Goal: Task Accomplishment & Management: Manage account settings

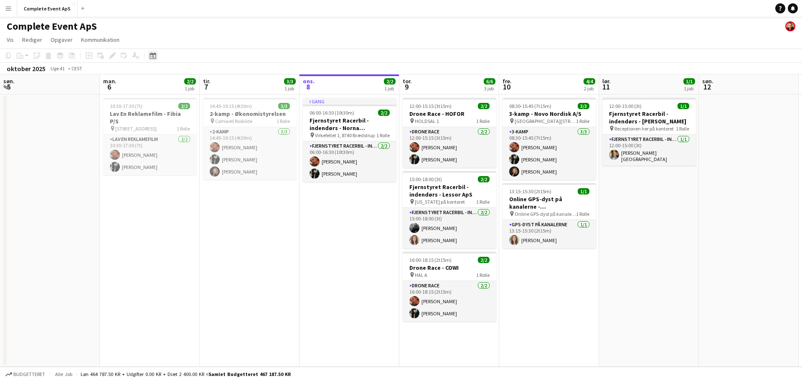
click at [152, 55] on icon at bounding box center [153, 55] width 6 height 7
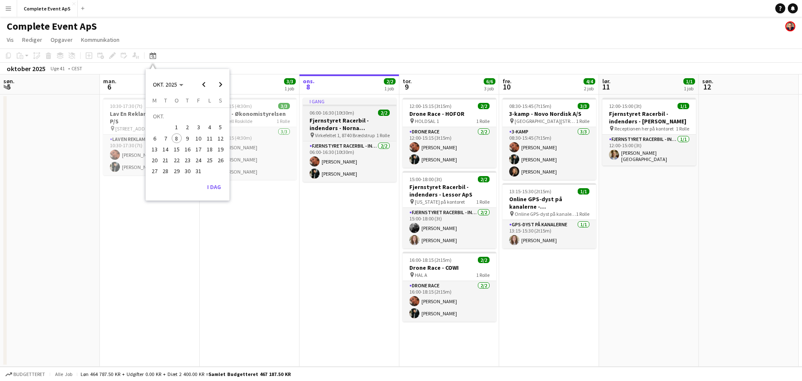
click at [341, 107] on app-job-card "I gang 06:00-16:30 (10t30m) 2/2 Fjernstyret Racerbil - indendørs - Norna Playgr…" at bounding box center [350, 140] width 94 height 84
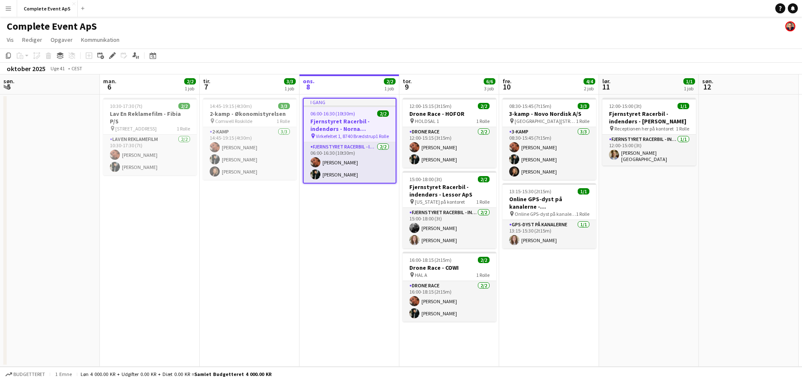
click at [341, 107] on div at bounding box center [350, 106] width 92 height 2
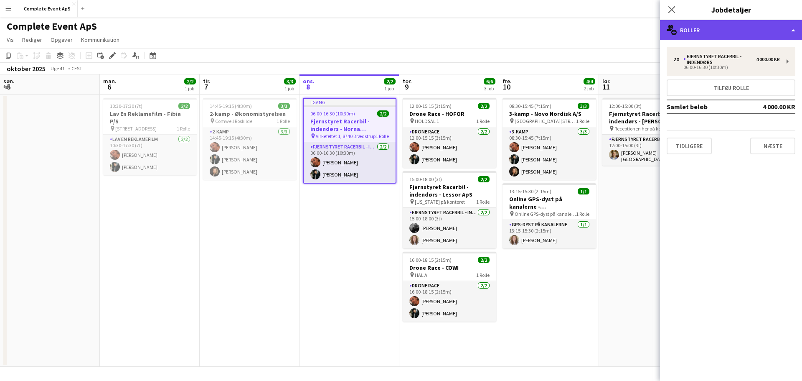
click at [736, 29] on div "multiple-users-add Roller" at bounding box center [731, 30] width 142 height 20
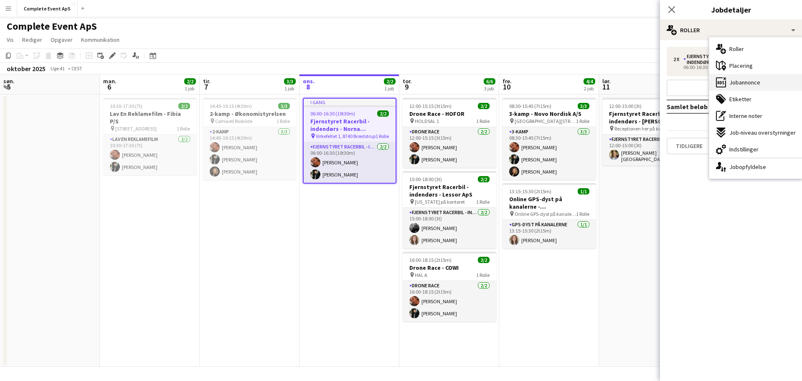
click at [759, 84] on span "Jobannonce" at bounding box center [744, 83] width 31 height 8
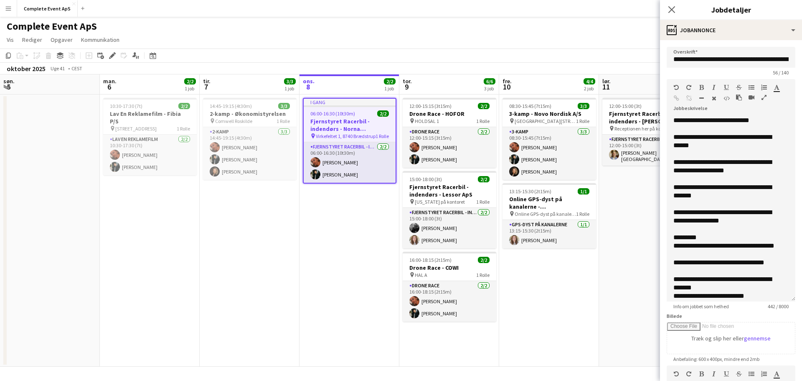
drag, startPoint x: 780, startPoint y: 172, endPoint x: 794, endPoint y: 308, distance: 136.8
click at [794, 308] on form "**********" at bounding box center [731, 294] width 142 height 495
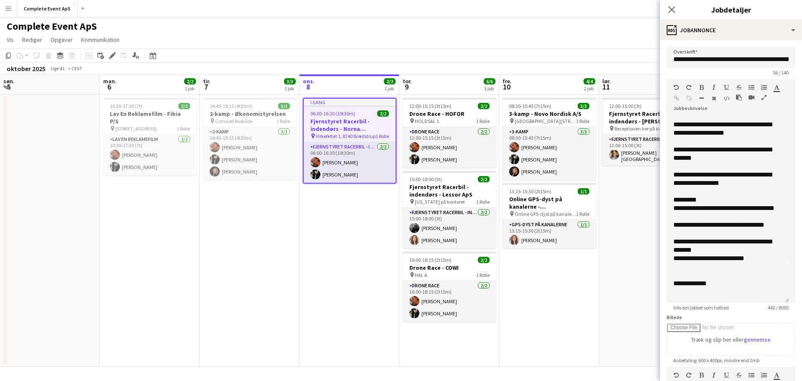
click at [564, 301] on app-date-cell "08:30-15:45 (7t15m) 3/3 3-kamp - Novo Nordisk A/S pin [GEOGRAPHIC_DATA][STREET_…" at bounding box center [549, 230] width 100 height 272
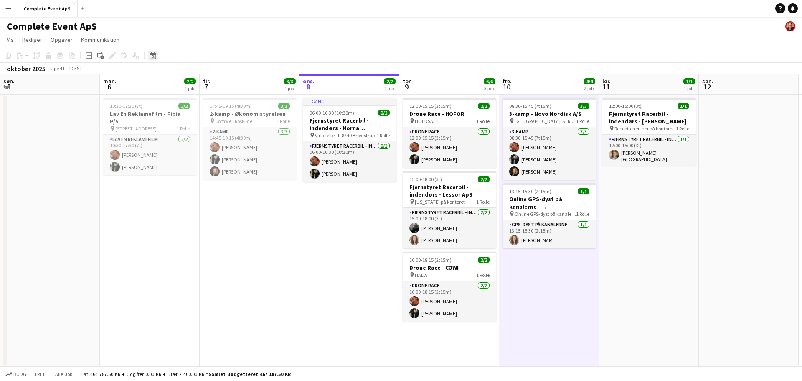
click at [151, 54] on icon at bounding box center [153, 55] width 6 height 7
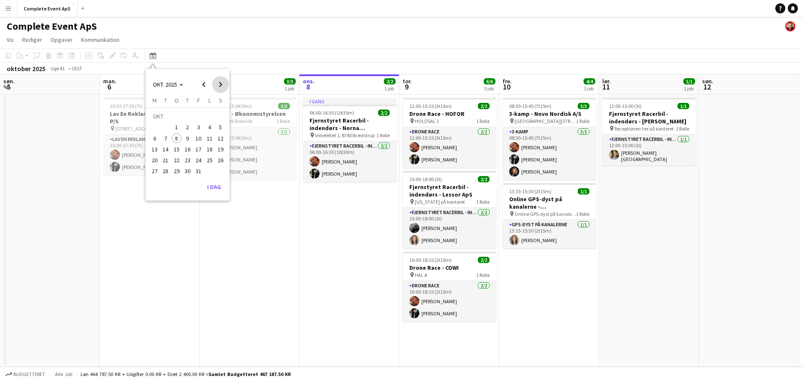
click at [220, 83] on span "Next month" at bounding box center [220, 84] width 17 height 17
click at [210, 120] on span "1" at bounding box center [210, 118] width 10 height 12
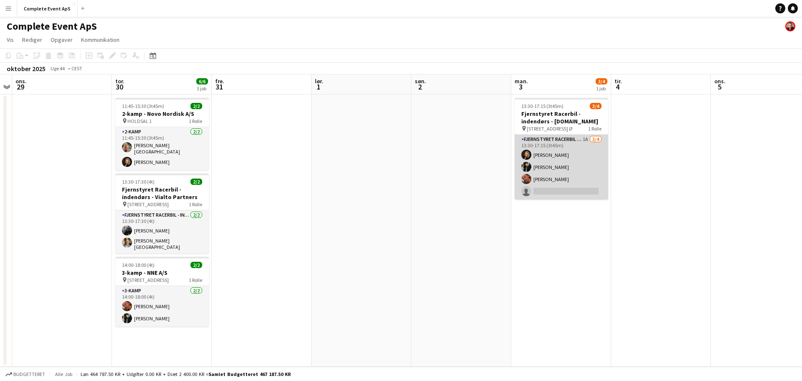
click at [579, 173] on app-card-role "Fjernstyret Racerbil - indendørs 1A [DATE] 13:30-17:15 (3t45m) [PERSON_NAME] [P…" at bounding box center [562, 167] width 94 height 65
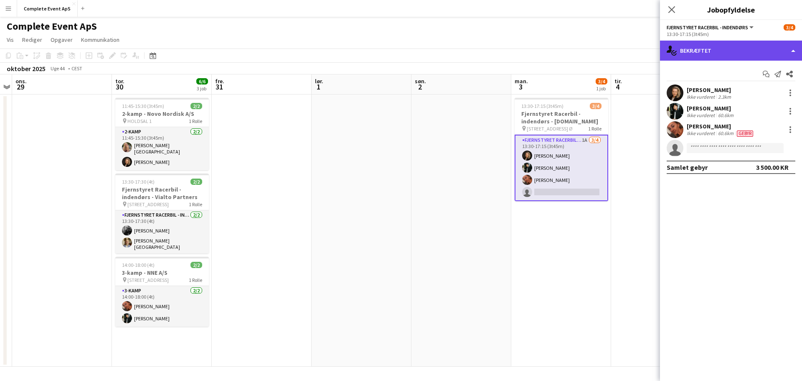
click at [713, 49] on div "single-neutral-actions-check-2 Bekræftet" at bounding box center [731, 51] width 142 height 20
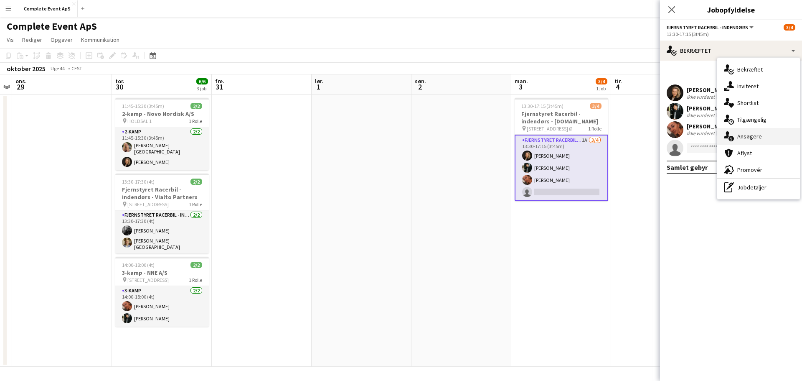
click at [760, 136] on span "Ansøgere" at bounding box center [749, 136] width 25 height 8
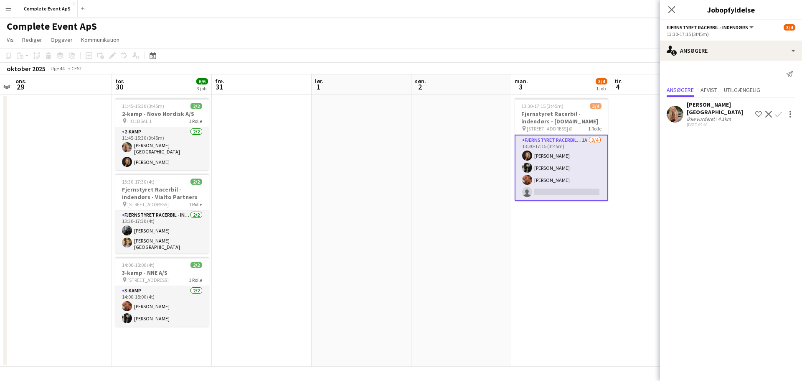
click at [780, 111] on app-icon "Bekræft" at bounding box center [778, 114] width 7 height 7
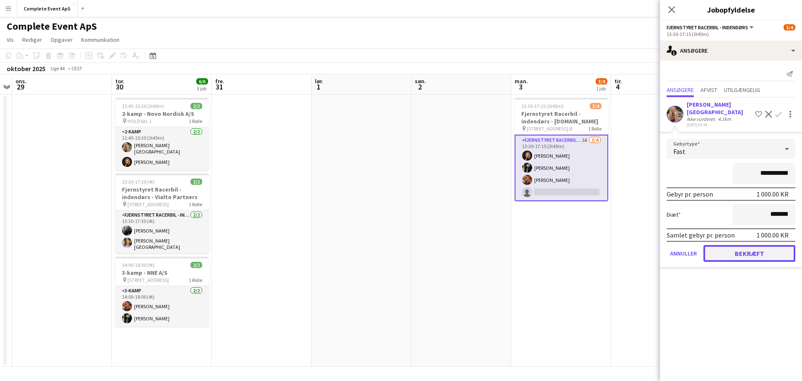
click at [754, 245] on button "Bekræft" at bounding box center [749, 253] width 92 height 17
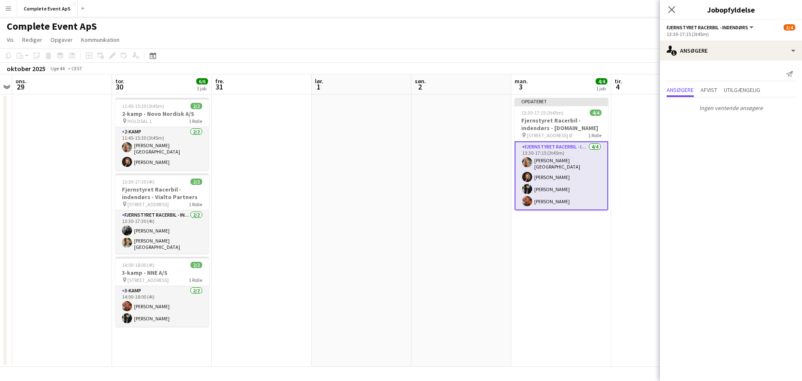
click at [424, 271] on app-date-cell at bounding box center [461, 230] width 100 height 272
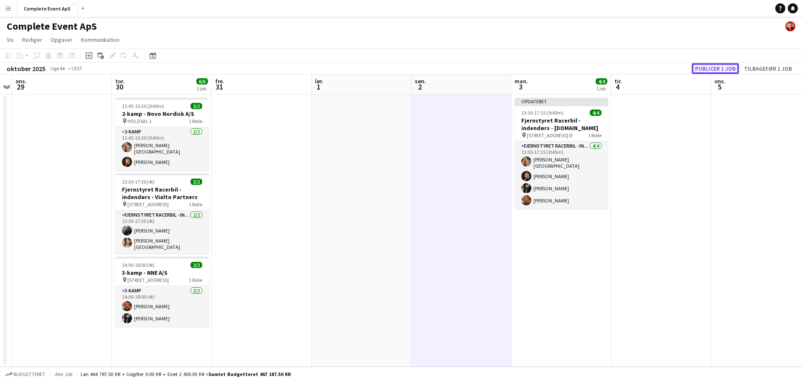
click at [710, 67] on button "Publicer 1 job" at bounding box center [715, 68] width 47 height 11
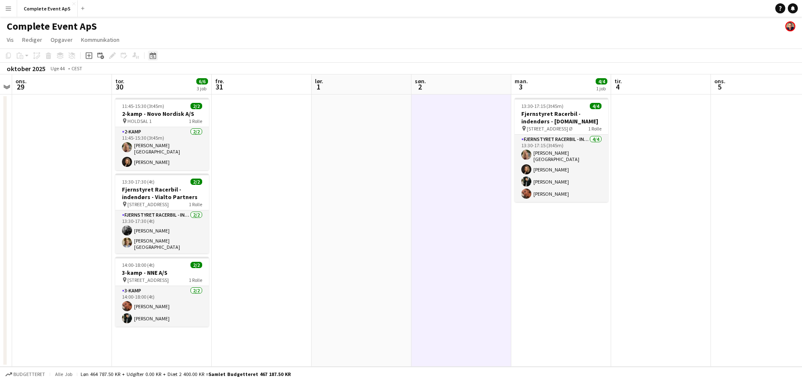
click at [153, 53] on icon at bounding box center [153, 55] width 6 height 7
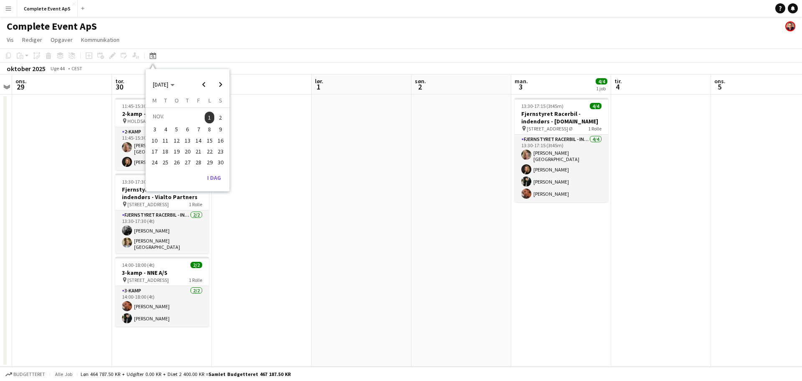
click at [267, 99] on app-date-cell at bounding box center [262, 230] width 100 height 272
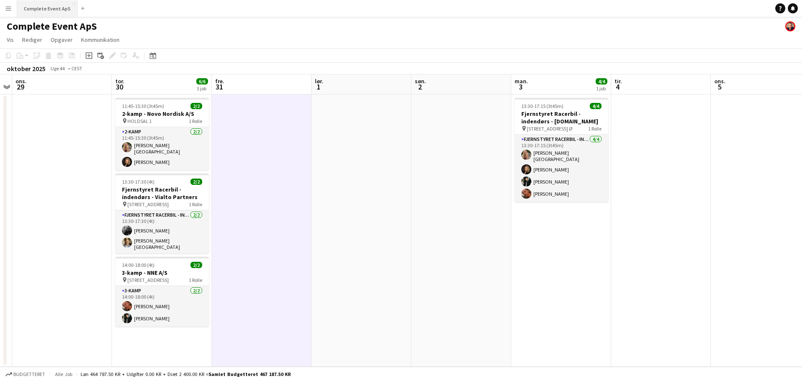
click at [38, 8] on button "Complete Event ApS Luk" at bounding box center [47, 8] width 61 height 16
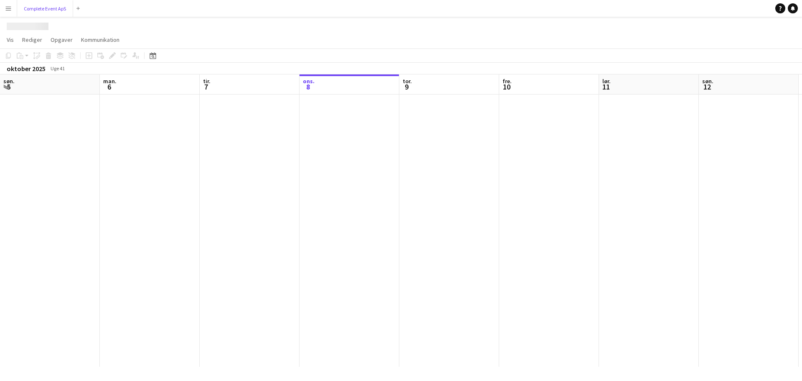
scroll to position [0, 200]
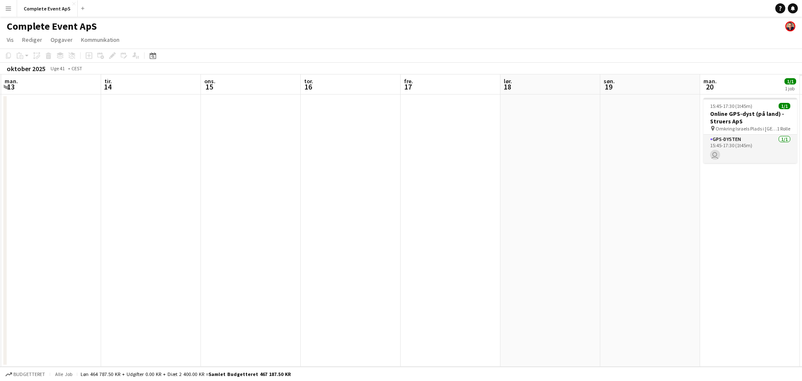
drag, startPoint x: 598, startPoint y: 193, endPoint x: 43, endPoint y: 131, distance: 558.6
click at [0, 128] on app-calendar-viewport "fre. 10 4/4 2 job lør. 11 1/1 1 job søn. 12 man. 13 tir. 14 ons. 15 tor. 16 fre…" at bounding box center [401, 220] width 802 height 292
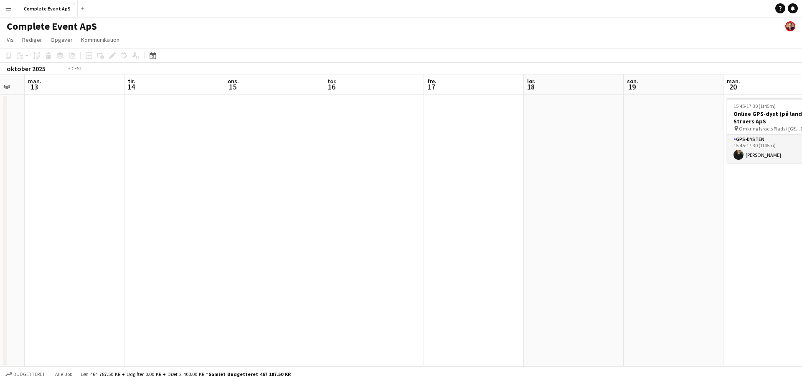
drag, startPoint x: 168, startPoint y: 177, endPoint x: 20, endPoint y: 159, distance: 148.6
click at [20, 159] on app-calendar-viewport "fre. 10 4/4 2 job lør. 11 1/1 1 job søn. 12 man. 13 tir. 14 ons. 15 tor. 16 fre…" at bounding box center [401, 220] width 802 height 292
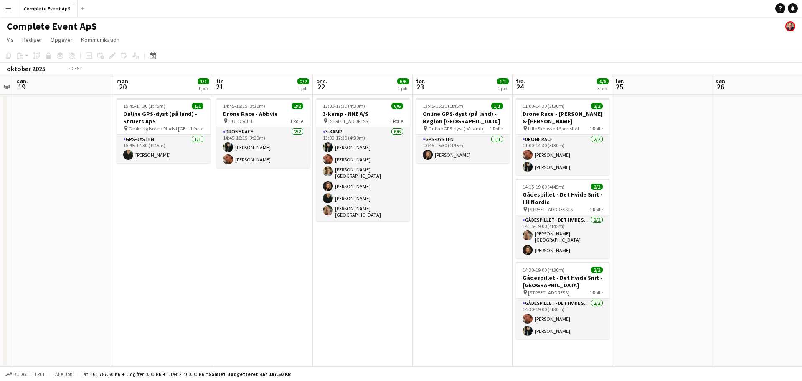
scroll to position [0, 289]
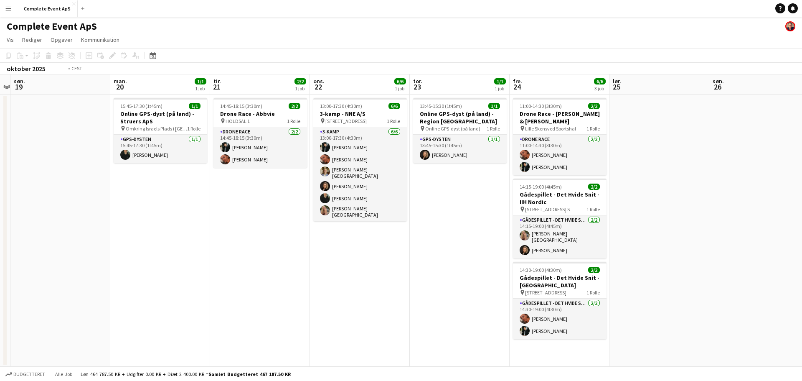
drag, startPoint x: 641, startPoint y: 303, endPoint x: 12, endPoint y: 228, distance: 633.6
click at [6, 230] on div "tor. 16 fre. 17 lør. 18 søn. 19 man. 20 1/1 1 job tir. 21 2/2 1 job ons. 22 6/6…" at bounding box center [401, 220] width 802 height 292
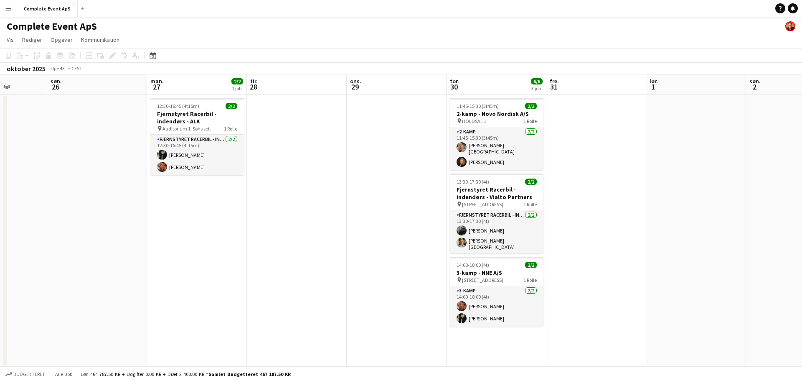
scroll to position [0, 246]
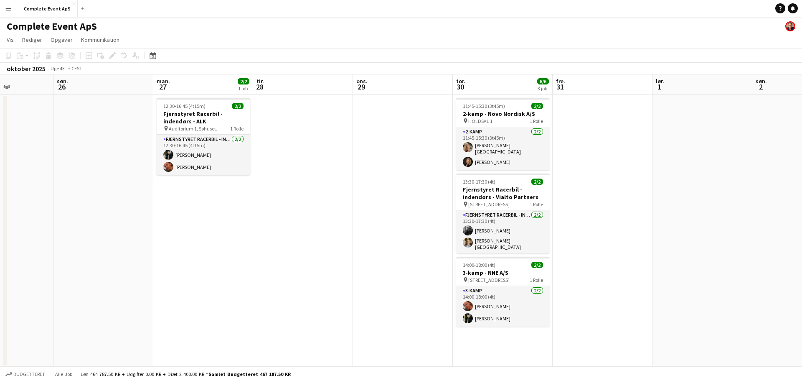
drag, startPoint x: 344, startPoint y: 195, endPoint x: 347, endPoint y: 185, distance: 9.8
click at [347, 185] on app-calendar-viewport "tor. 23 1/1 1 job fre. 24 6/6 3 job lør. 25 søn. 26 man. 27 2/2 1 job tir. 28 o…" at bounding box center [401, 220] width 802 height 292
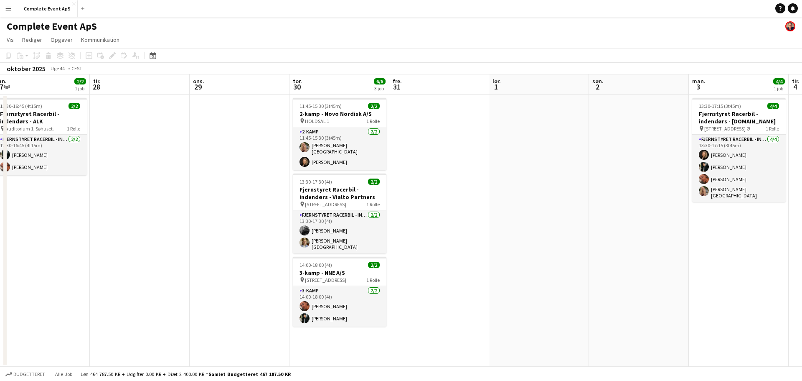
scroll to position [0, 313]
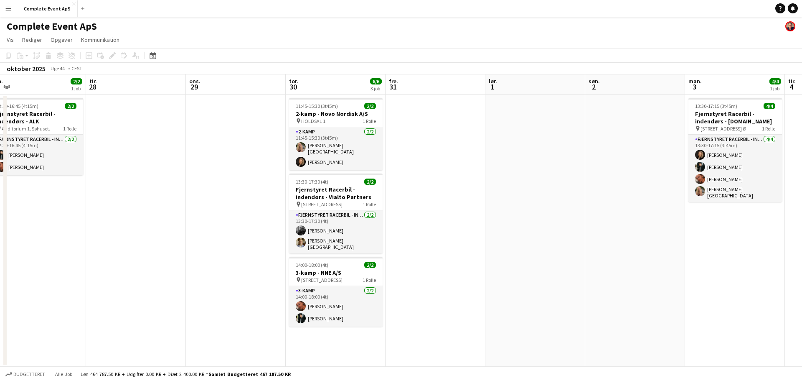
drag, startPoint x: 607, startPoint y: 199, endPoint x: 440, endPoint y: 181, distance: 168.1
click at [440, 181] on app-calendar-viewport "fre. 24 6/6 3 job lør. 25 søn. 26 man. 27 2/2 1 job tir. 28 ons. 29 tor. 30 6/6…" at bounding box center [401, 220] width 802 height 292
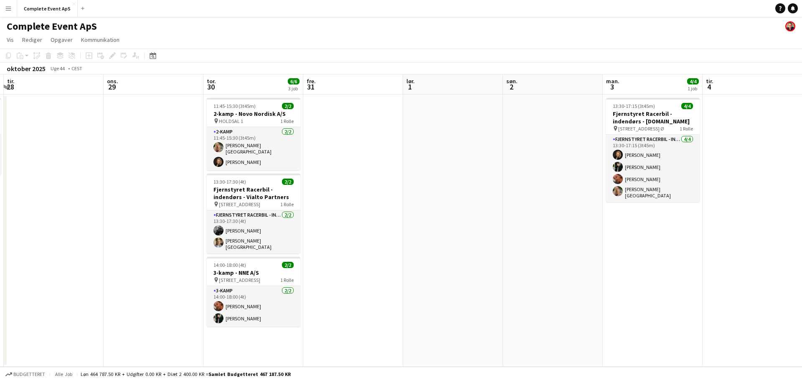
scroll to position [0, 300]
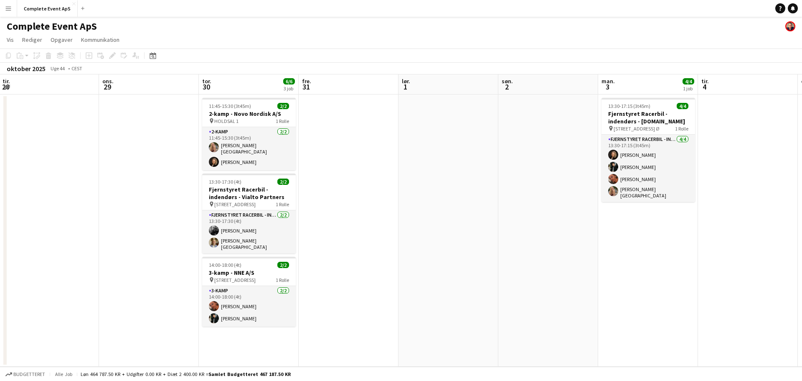
drag, startPoint x: 492, startPoint y: 184, endPoint x: 405, endPoint y: 195, distance: 87.6
click at [405, 195] on app-calendar-viewport "lør. 25 søn. 26 man. 27 2/2 1 job tir. 28 ons. 29 tor. 30 6/6 3 job fre. 31 lør…" at bounding box center [401, 220] width 802 height 292
click at [51, 10] on button "Complete Event ApS Luk" at bounding box center [47, 8] width 61 height 16
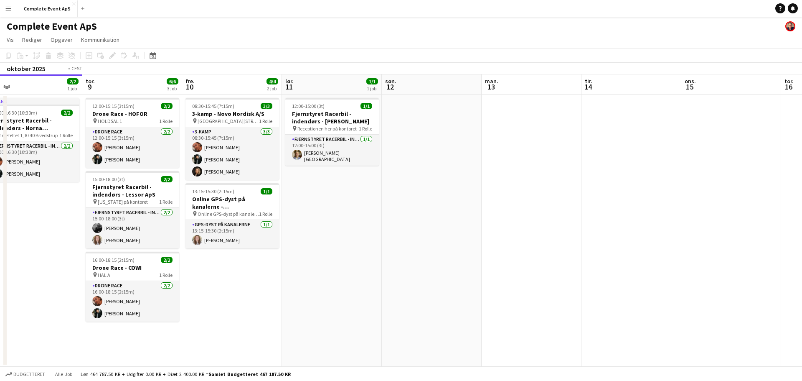
scroll to position [0, 282]
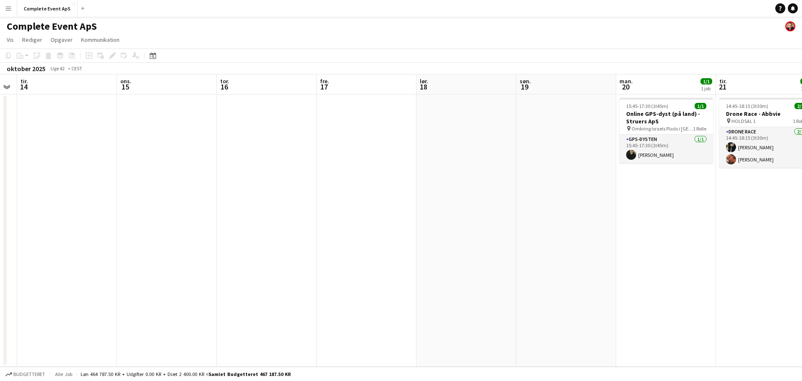
drag, startPoint x: 682, startPoint y: 245, endPoint x: 0, endPoint y: 159, distance: 687.1
click at [0, 159] on app-calendar-viewport "lør. 11 1/1 1 job søn. 12 man. 13 tir. 14 ons. 15 tor. 16 fre. 17 lør. 18 søn. …" at bounding box center [401, 220] width 802 height 292
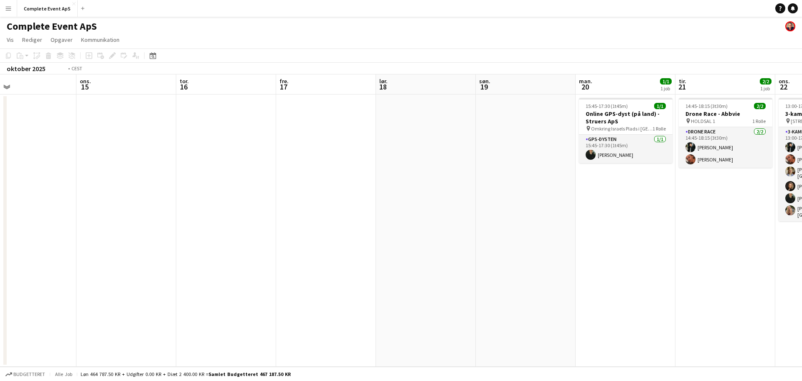
scroll to position [0, 333]
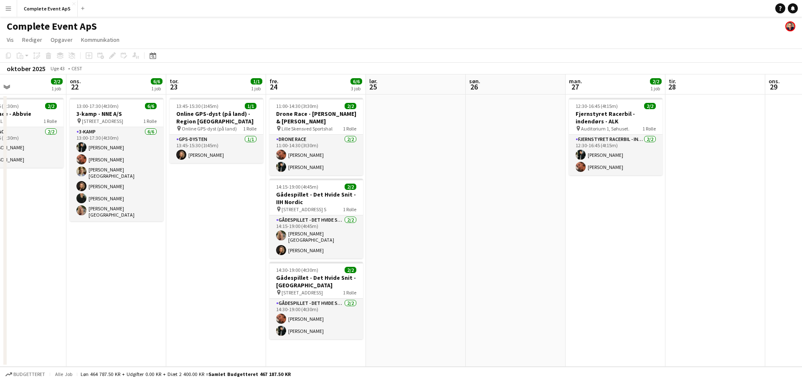
drag, startPoint x: 743, startPoint y: 238, endPoint x: 0, endPoint y: 148, distance: 748.5
click at [0, 148] on app-calendar-viewport "lør. 18 søn. 19 man. 20 1/1 1 job tir. 21 2/2 1 job ons. 22 6/6 1 job tor. 23 1…" at bounding box center [401, 220] width 802 height 292
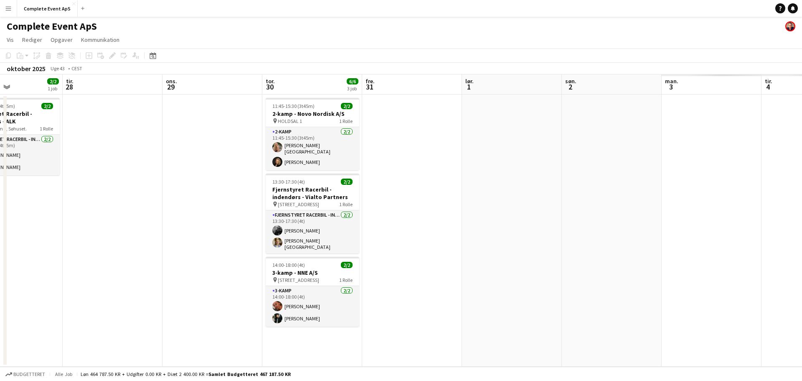
scroll to position [0, 252]
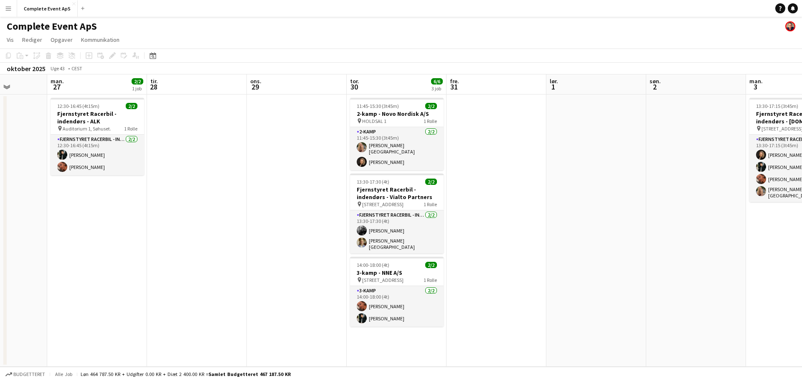
drag, startPoint x: 685, startPoint y: 232, endPoint x: 168, endPoint y: 229, distance: 517.2
click at [168, 229] on app-calendar-viewport "fre. 24 6/6 3 job lør. 25 søn. 26 man. 27 2/2 1 job tir. 28 ons. 29 tor. 30 6/6…" at bounding box center [401, 220] width 802 height 292
click at [43, 8] on button "Complete Event ApS Luk" at bounding box center [47, 8] width 61 height 16
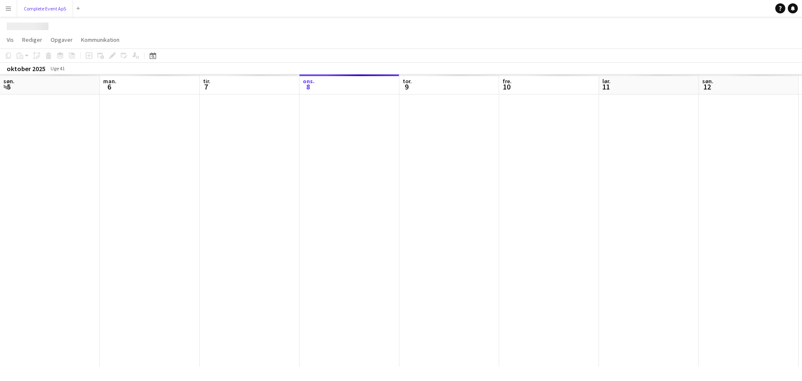
scroll to position [0, 200]
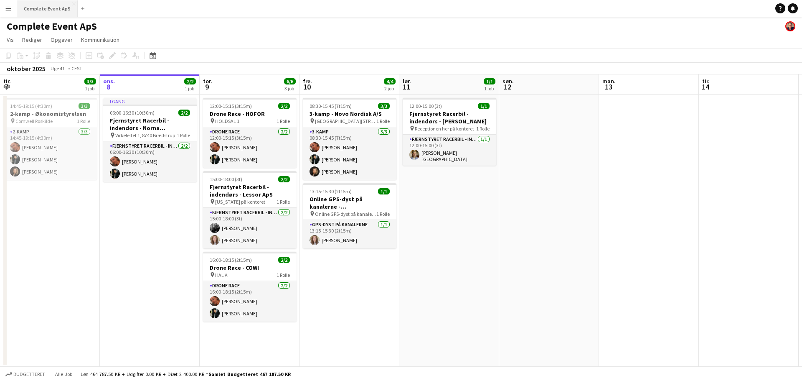
click at [42, 8] on button "Complete Event ApS Luk" at bounding box center [47, 8] width 61 height 16
click at [158, 56] on div "Datovælger [DATE] [DATE] mandag M tirsdag T onsdag O torsdag T fredag F lørdag …" at bounding box center [150, 56] width 19 height 10
click at [155, 54] on icon at bounding box center [153, 55] width 6 height 7
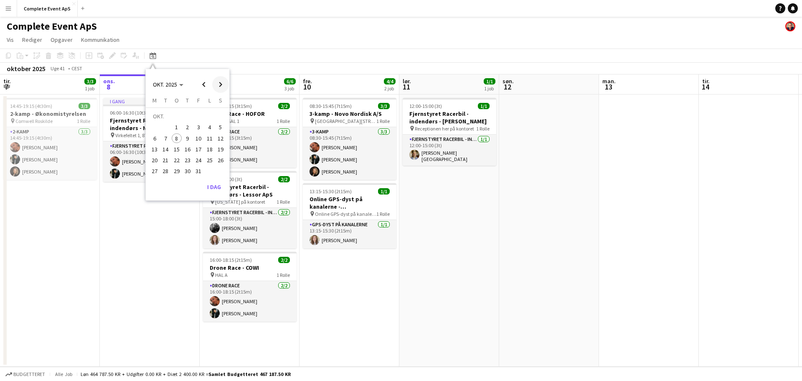
click at [218, 86] on span "Next month" at bounding box center [220, 84] width 17 height 17
click at [167, 129] on span "4" at bounding box center [166, 129] width 10 height 10
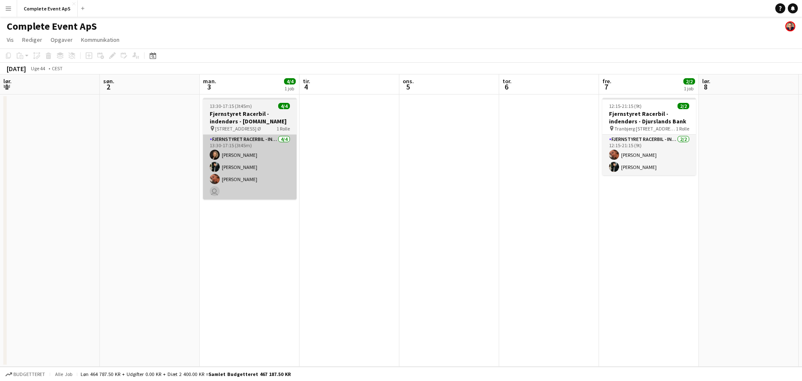
scroll to position [0, 287]
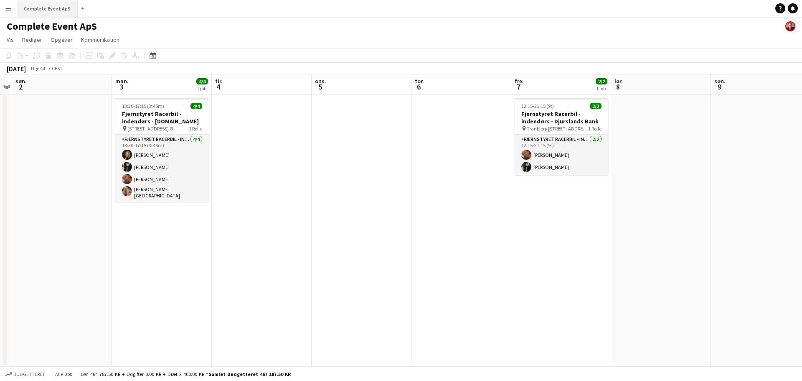
click at [47, 9] on button "Complete Event ApS Luk" at bounding box center [47, 8] width 61 height 16
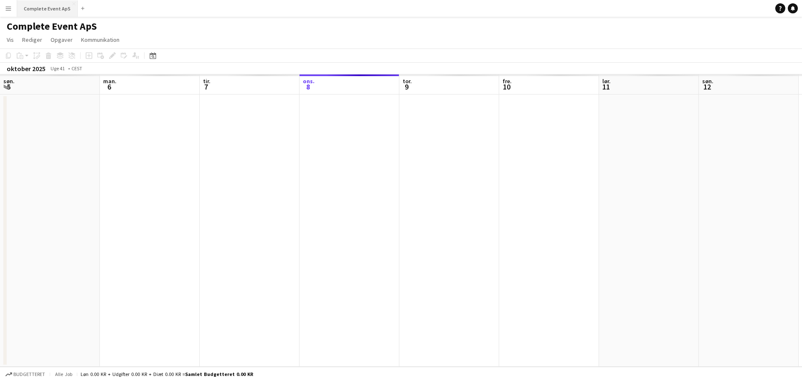
scroll to position [0, 200]
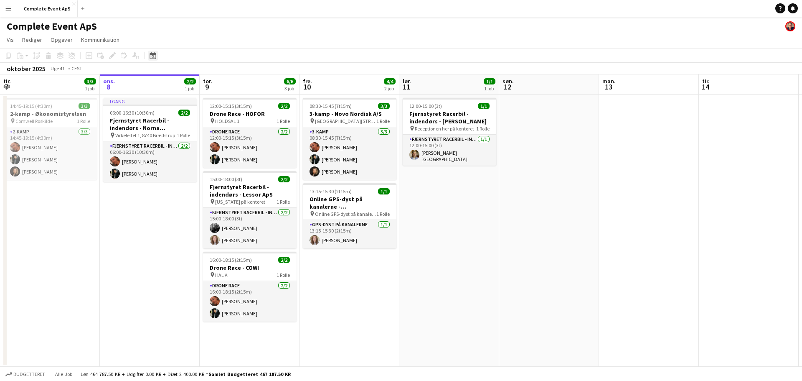
click at [154, 55] on icon "Datovælger" at bounding box center [153, 55] width 7 height 7
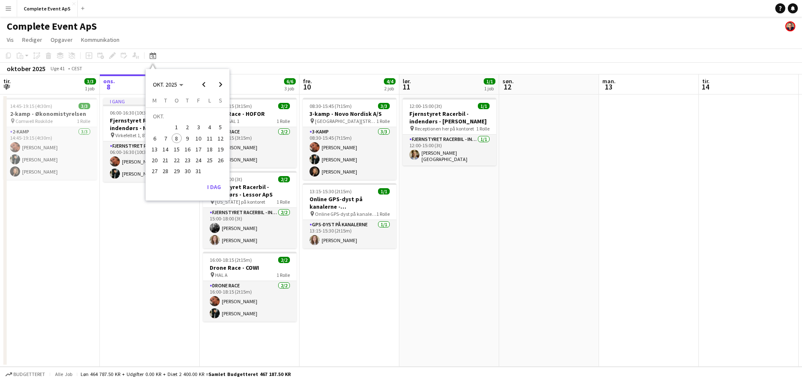
click at [190, 160] on span "23" at bounding box center [188, 160] width 10 height 10
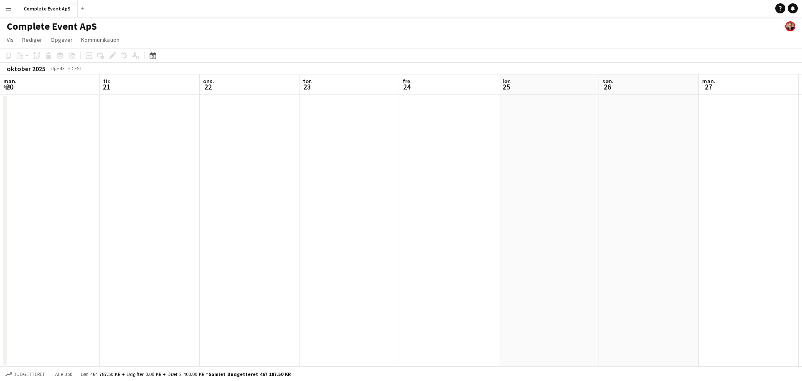
scroll to position [0, 287]
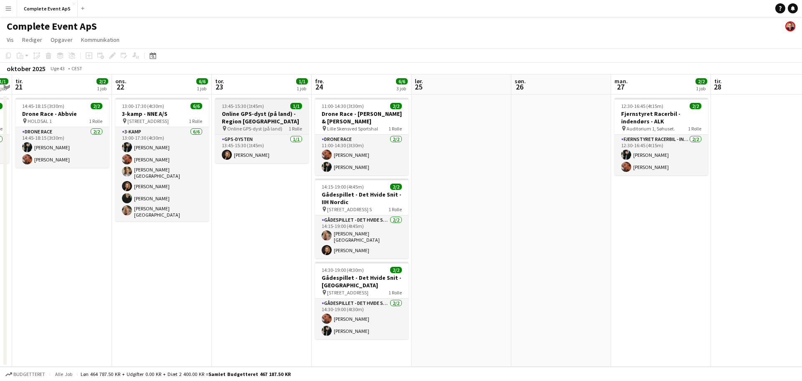
click at [274, 110] on h3 "Online GPS-dyst (på land) - Region [GEOGRAPHIC_DATA]" at bounding box center [262, 117] width 94 height 15
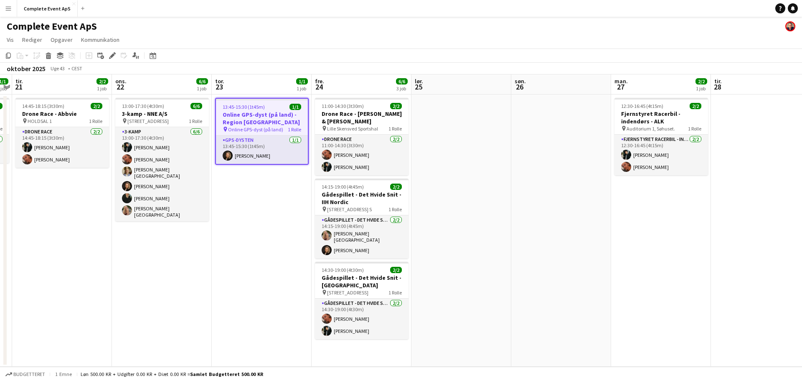
click at [274, 110] on app-job-card "13:45-15:30 (1t45m) 1/1 Online GPS-dyst (på land) - Region [GEOGRAPHIC_DATA] pi…" at bounding box center [262, 131] width 94 height 67
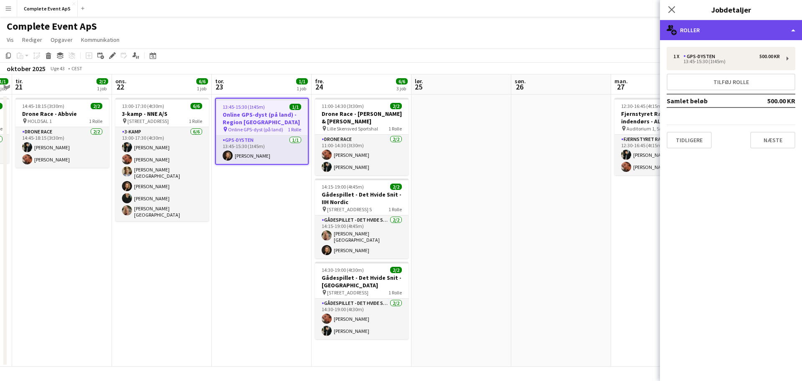
click at [746, 37] on div "multiple-users-add Roller" at bounding box center [731, 30] width 142 height 20
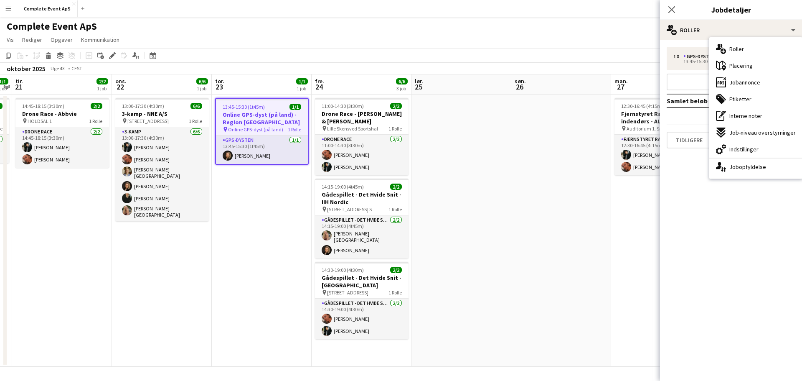
click at [744, 85] on span "Jobannonce" at bounding box center [744, 83] width 31 height 8
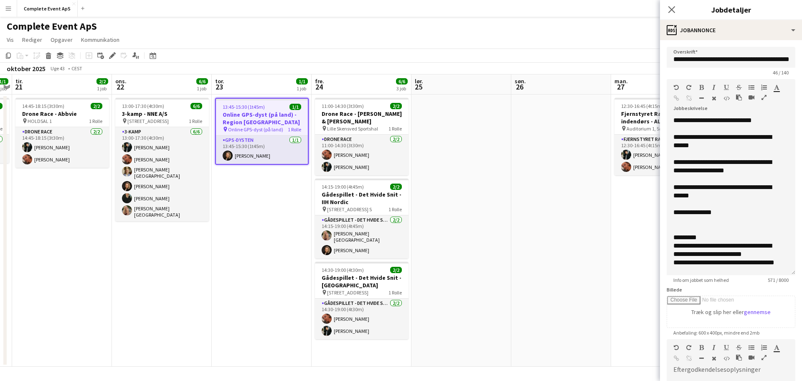
drag, startPoint x: 788, startPoint y: 164, endPoint x: 782, endPoint y: 269, distance: 105.0
click at [784, 274] on div "**********" at bounding box center [731, 195] width 129 height 159
click at [722, 186] on div "**********" at bounding box center [724, 191] width 103 height 17
click at [685, 196] on div "**********" at bounding box center [724, 191] width 103 height 17
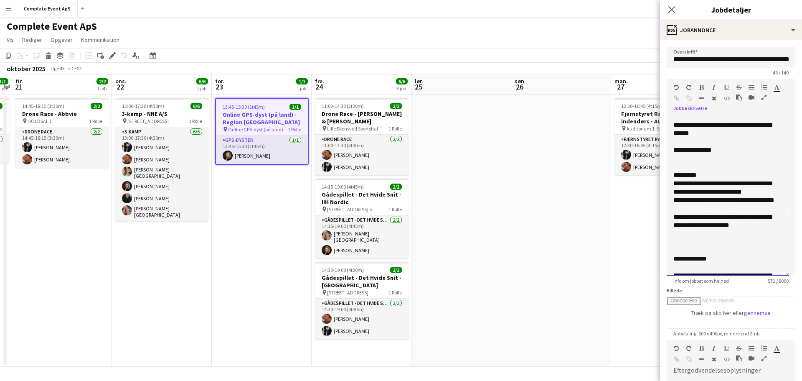
scroll to position [125, 0]
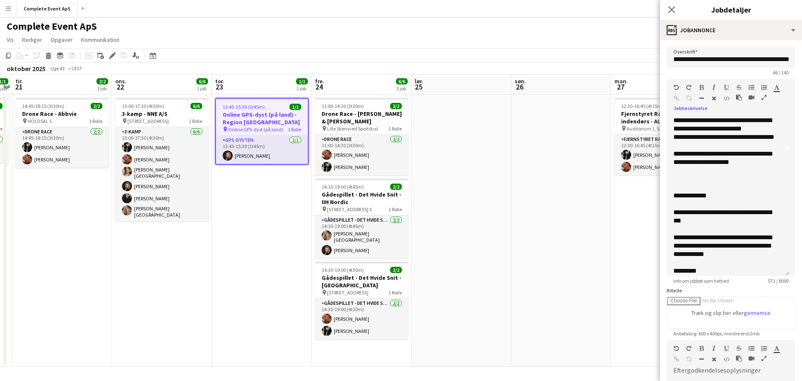
click at [577, 254] on app-date-cell at bounding box center [561, 230] width 100 height 272
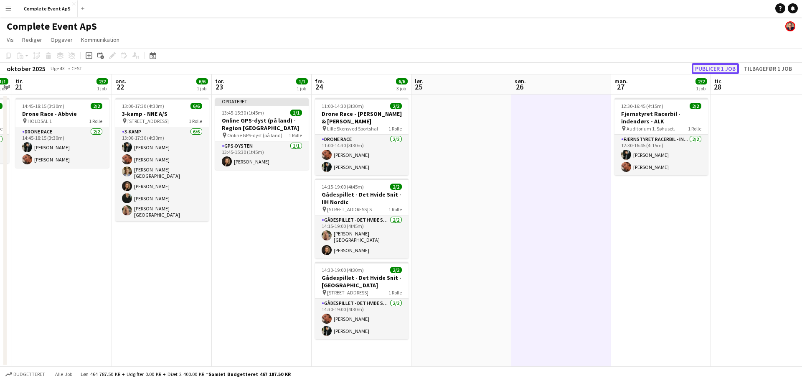
click at [703, 63] on button "Publicer 1 job" at bounding box center [715, 68] width 47 height 11
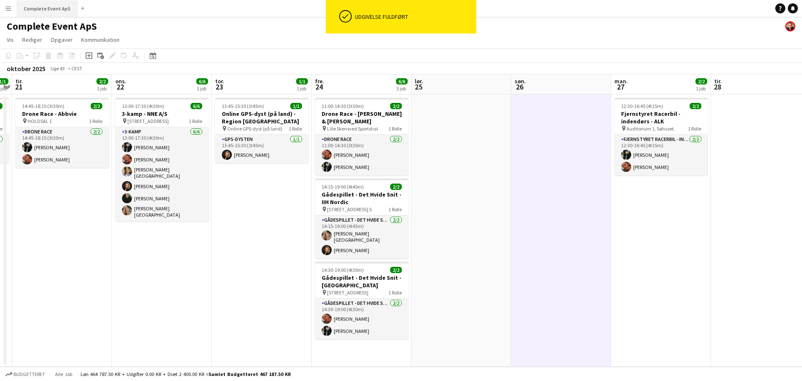
click at [55, 12] on button "Complete Event ApS Luk" at bounding box center [47, 8] width 61 height 16
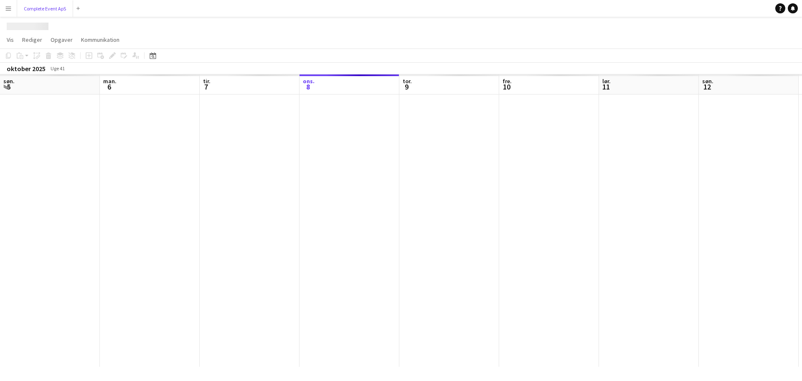
scroll to position [0, 200]
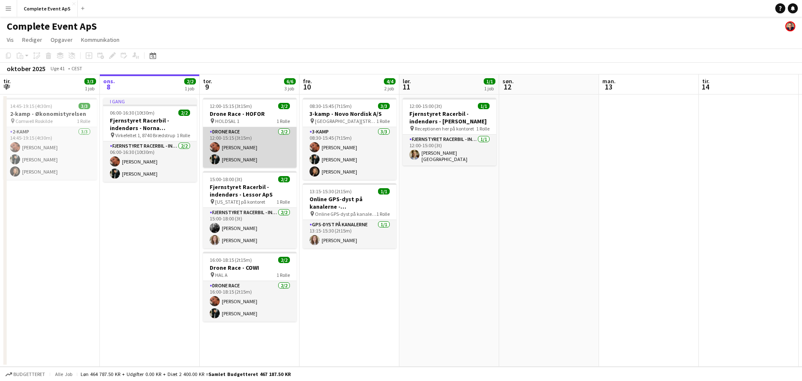
click at [251, 139] on app-card-role "Drone Race [DATE] 12:00-15:15 (3t15m) [PERSON_NAME] [PERSON_NAME]" at bounding box center [250, 147] width 94 height 41
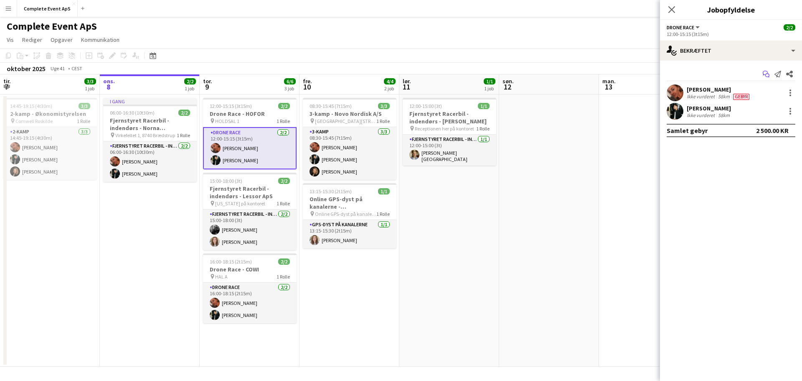
click at [768, 74] on icon "Start chat" at bounding box center [766, 74] width 7 height 7
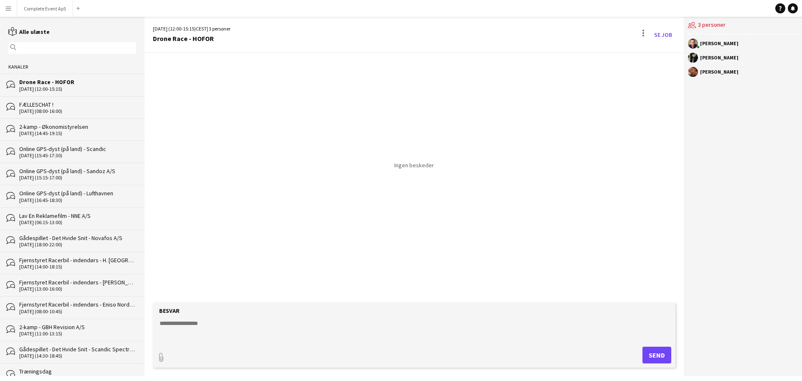
click at [206, 331] on textarea at bounding box center [416, 330] width 514 height 22
type textarea "******"
click at [44, 7] on button "Complete Event ApS Luk" at bounding box center [45, 8] width 56 height 16
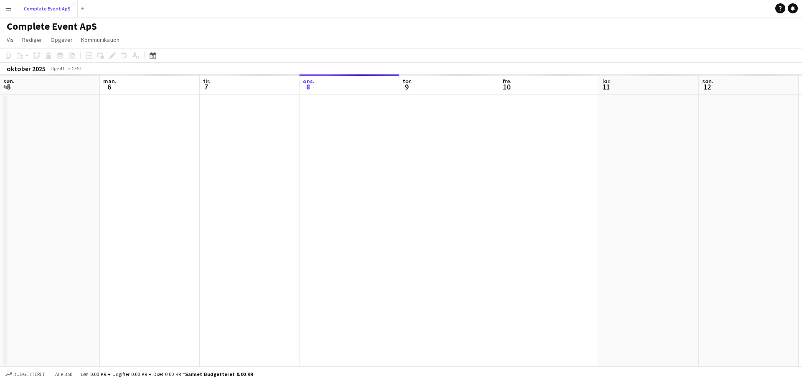
scroll to position [0, 200]
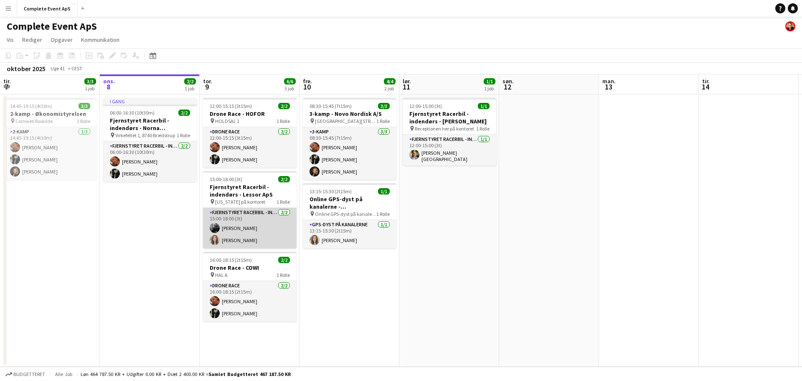
click at [251, 231] on app-card-role "Fjernstyret Racerbil - indendørs [DATE] 15:00-18:00 (3t) [PERSON_NAME] [PERSON_…" at bounding box center [250, 228] width 94 height 41
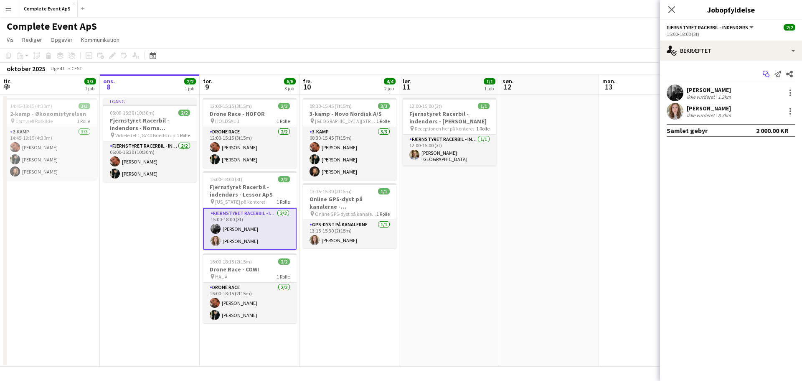
click at [768, 74] on icon at bounding box center [767, 76] width 4 height 4
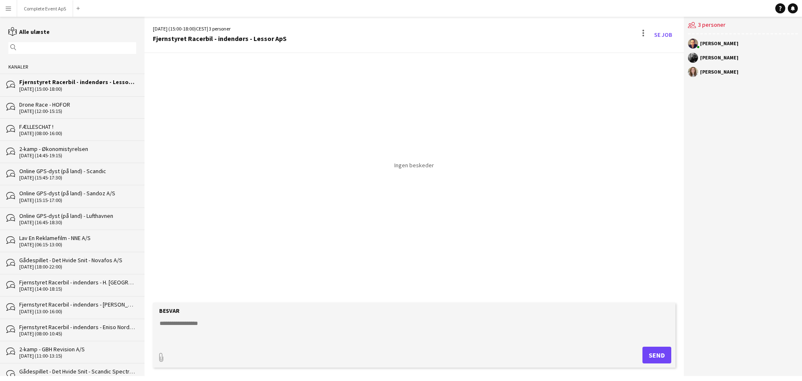
click at [215, 332] on textarea at bounding box center [416, 330] width 514 height 22
type textarea "**********"
click at [51, 12] on button "Complete Event ApS Luk" at bounding box center [45, 8] width 56 height 16
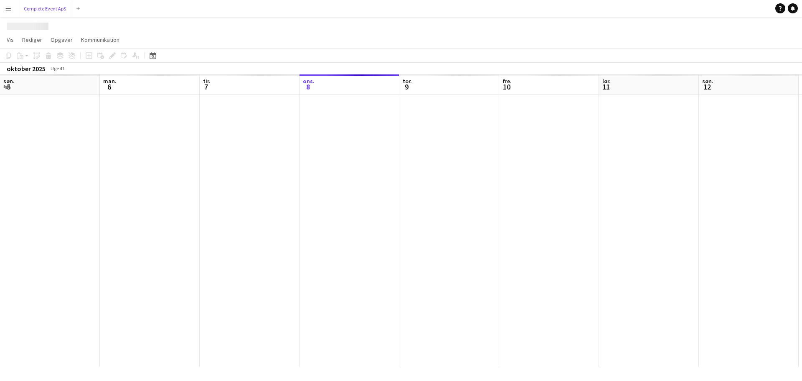
scroll to position [0, 200]
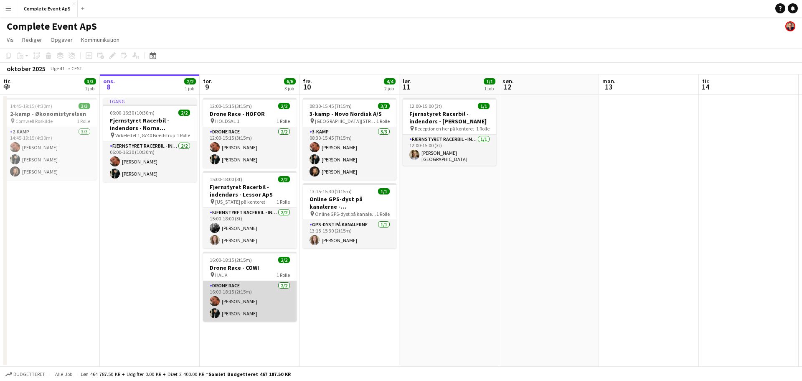
click at [257, 289] on app-card-role "Drone Race [DATE] 16:00-18:15 (2t15m) [PERSON_NAME] [PERSON_NAME]" at bounding box center [250, 301] width 94 height 41
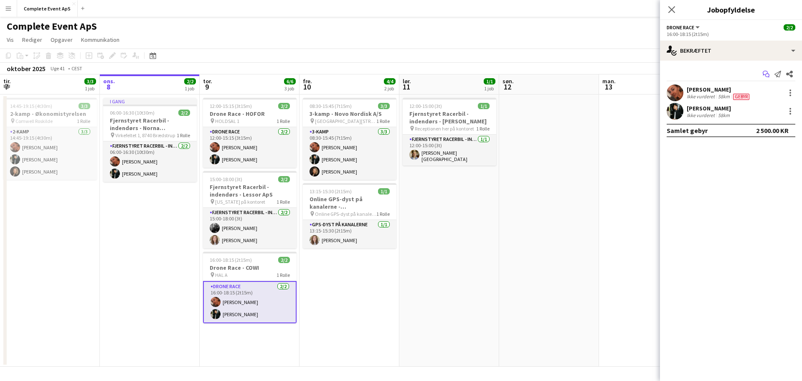
click at [767, 74] on icon "Start chat" at bounding box center [766, 74] width 7 height 7
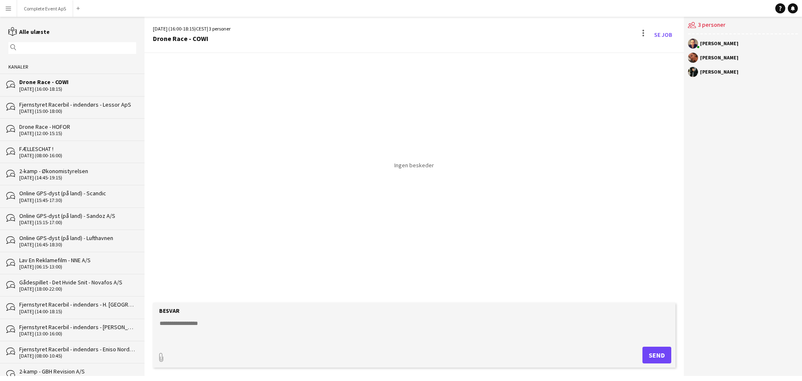
click at [217, 330] on textarea at bounding box center [416, 330] width 514 height 22
type textarea "*****"
click at [50, 9] on button "Complete Event ApS Luk" at bounding box center [45, 8] width 56 height 16
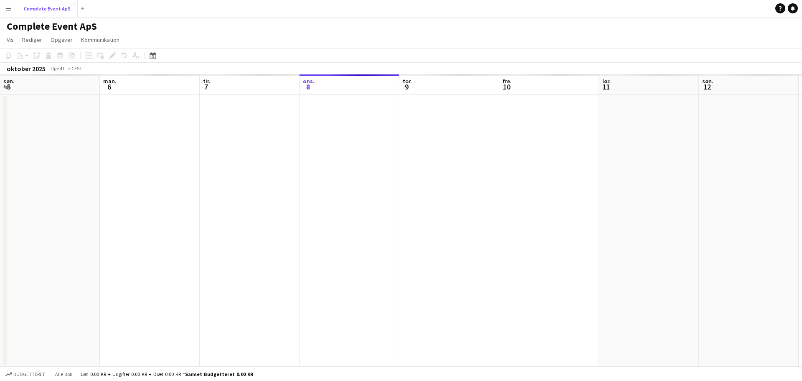
scroll to position [0, 200]
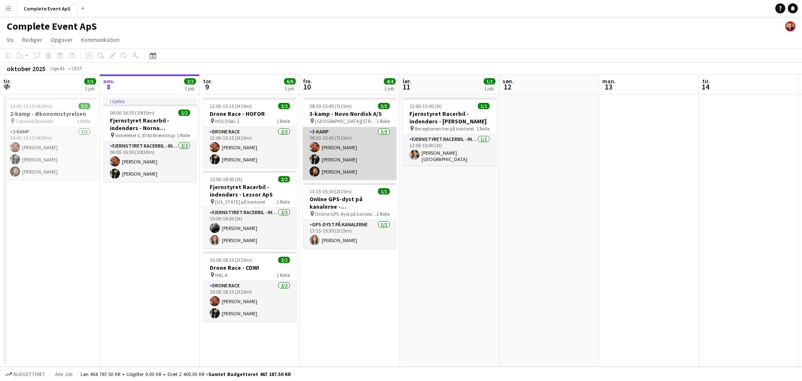
click at [365, 148] on app-card-role "3-kamp [DATE] 08:30-15:45 (7t15m) [PERSON_NAME] [PERSON_NAME] [PERSON_NAME]" at bounding box center [350, 153] width 94 height 53
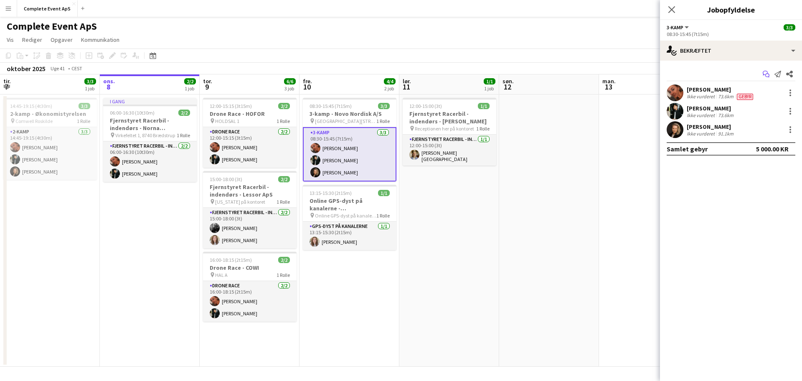
click at [764, 73] on icon "Start chat" at bounding box center [766, 74] width 7 height 7
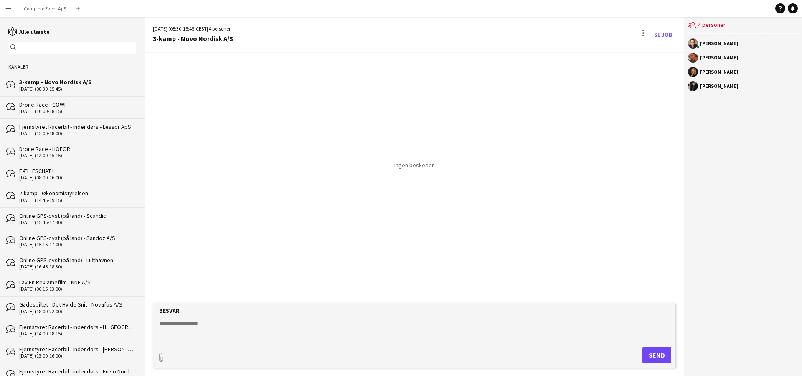
click at [312, 338] on textarea at bounding box center [416, 330] width 514 height 22
type textarea "**********"
click at [46, 7] on button "Complete Event ApS Luk" at bounding box center [45, 8] width 56 height 16
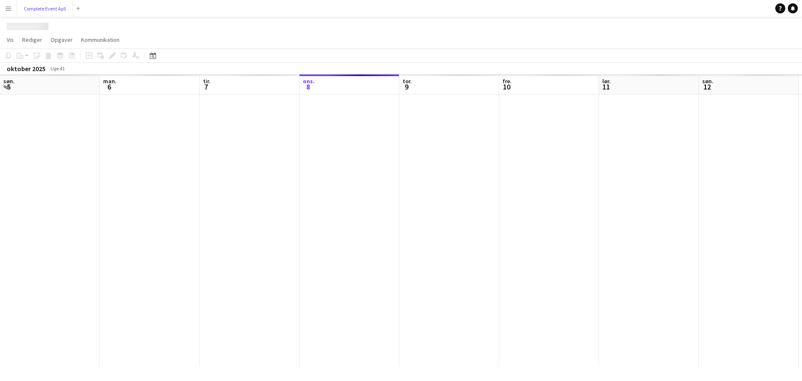
scroll to position [0, 200]
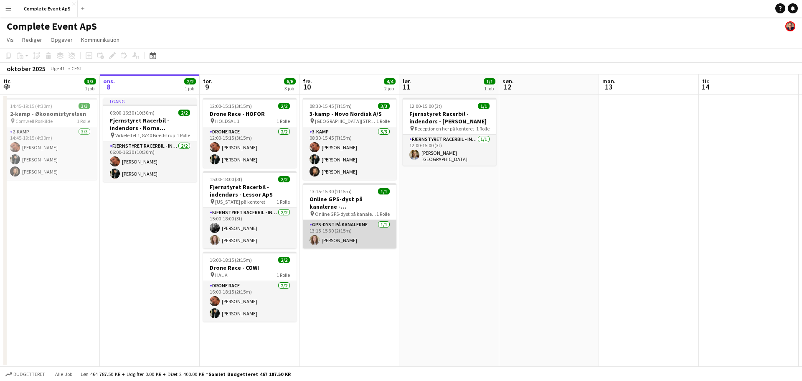
click at [362, 231] on app-card-role "GPS-dyst på kanalerne [DATE] 13:15-15:30 (2t15m) [PERSON_NAME]" at bounding box center [350, 234] width 94 height 28
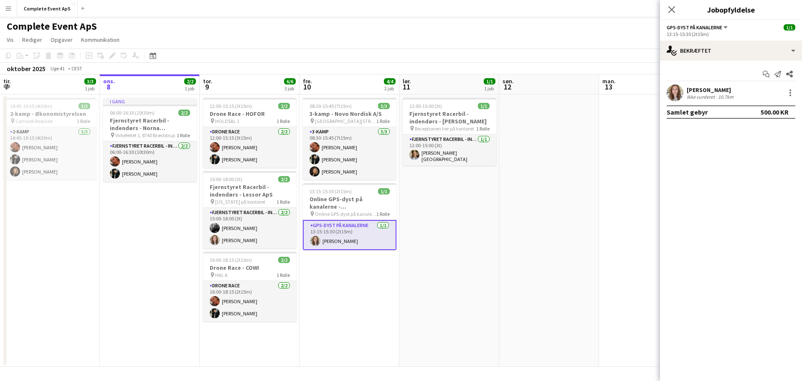
click at [720, 24] on div "GPS-dyst på kanalerne Alle roller GPS-dyst på kanalerne" at bounding box center [698, 27] width 62 height 8
click at [767, 75] on icon "Start chat" at bounding box center [766, 74] width 7 height 7
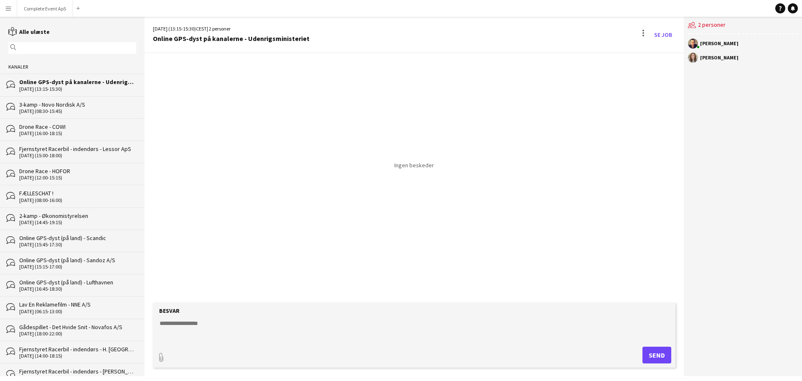
drag, startPoint x: 240, startPoint y: 332, endPoint x: 245, endPoint y: 330, distance: 4.9
click at [240, 332] on textarea at bounding box center [416, 330] width 514 height 22
type textarea "*****"
click at [41, 8] on button "Complete Event ApS Luk" at bounding box center [45, 8] width 56 height 16
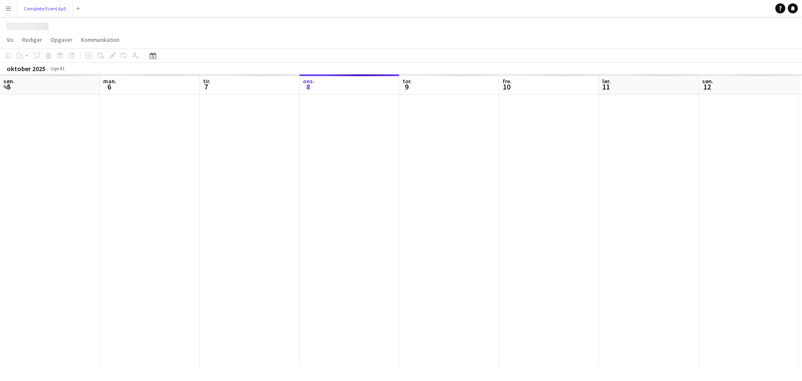
scroll to position [0, 200]
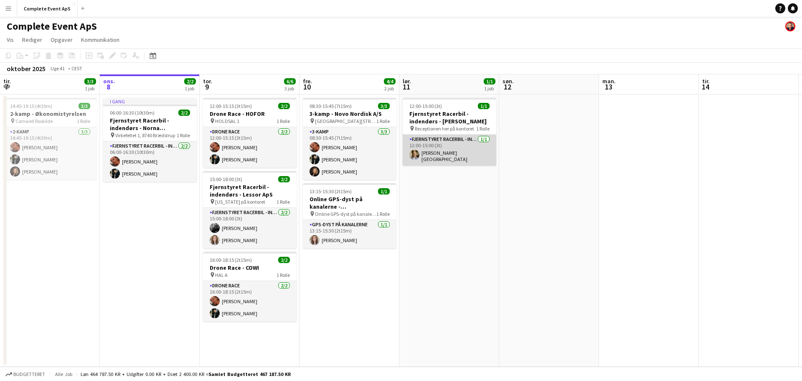
click at [447, 152] on app-card-role "Fjernstyret Racerbil - indendørs [DATE] 12:00-15:00 (3t) [PERSON_NAME][GEOGRAPH…" at bounding box center [450, 150] width 94 height 31
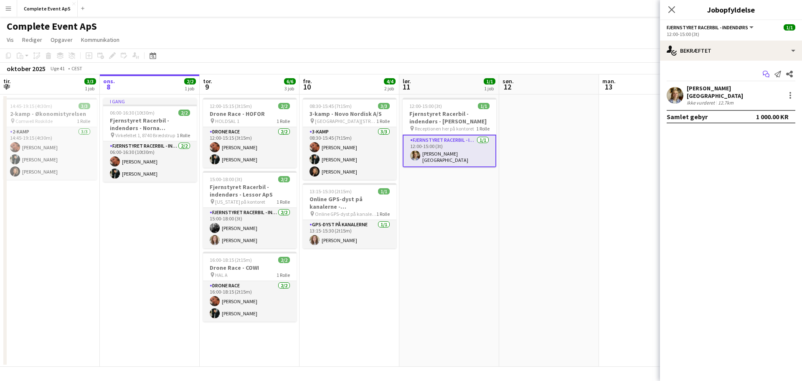
click at [764, 71] on icon "Start chat" at bounding box center [766, 74] width 7 height 7
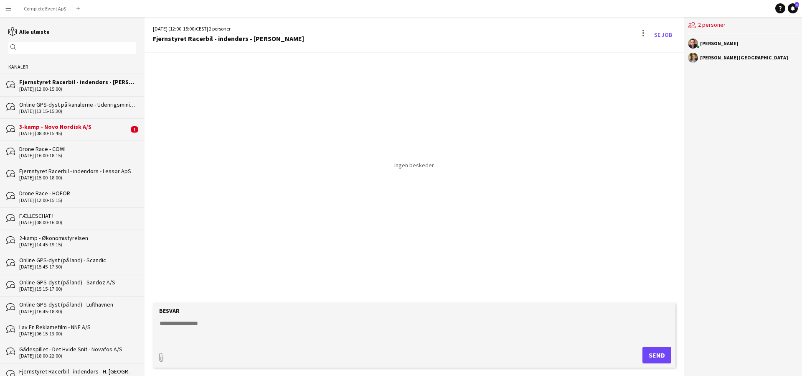
click at [256, 328] on textarea at bounding box center [416, 330] width 514 height 22
type textarea "*****"
click at [83, 134] on div "[DATE] (08:30-15:45)" at bounding box center [73, 133] width 109 height 6
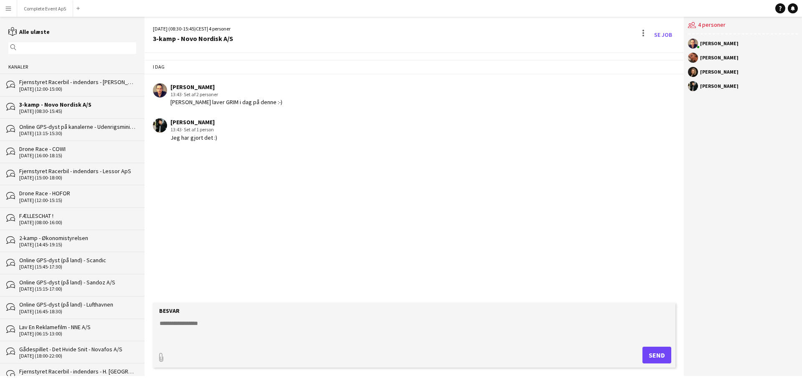
click at [256, 329] on textarea at bounding box center [416, 330] width 514 height 22
type textarea "*********"
click at [42, 4] on button "Complete Event ApS Luk" at bounding box center [45, 8] width 56 height 16
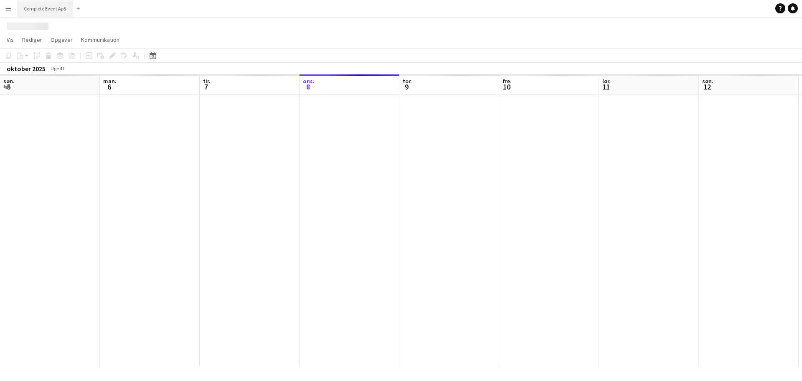
scroll to position [0, 200]
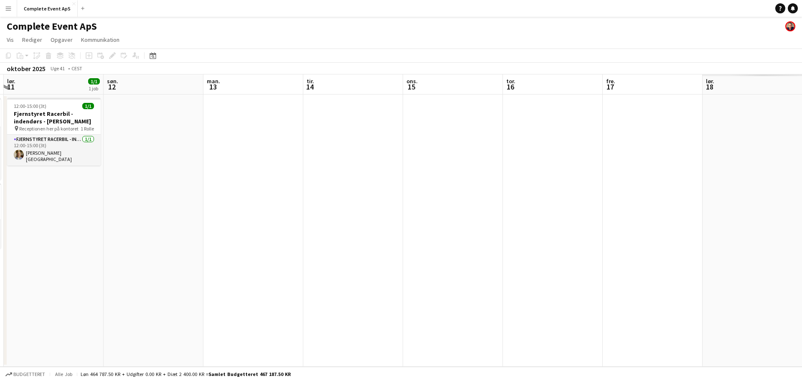
drag, startPoint x: 218, startPoint y: 198, endPoint x: 0, endPoint y: 193, distance: 218.5
click at [0, 193] on app-calendar-viewport "ons. 8 2/2 1 job tor. 9 6/6 3 job fre. 10 4/4 2 job lør. 11 1/1 1 job søn. 12 m…" at bounding box center [401, 220] width 802 height 292
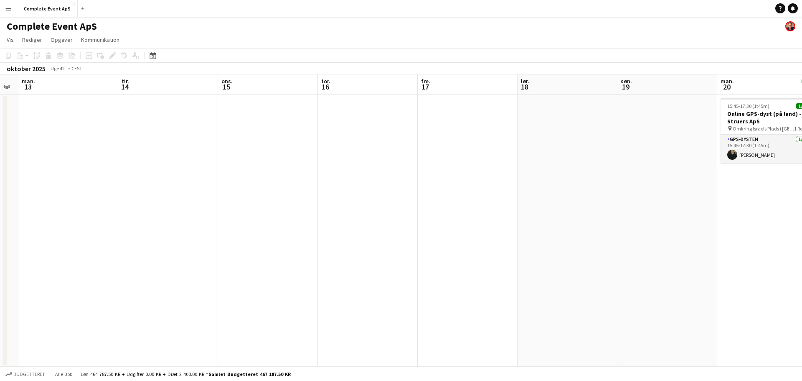
drag, startPoint x: 625, startPoint y: 206, endPoint x: 160, endPoint y: 189, distance: 465.7
click at [160, 189] on app-calendar-viewport "fre. 10 4/4 2 job lør. 11 1/1 1 job søn. 12 man. 13 tir. 14 ons. 15 tor. 16 fre…" at bounding box center [401, 220] width 802 height 292
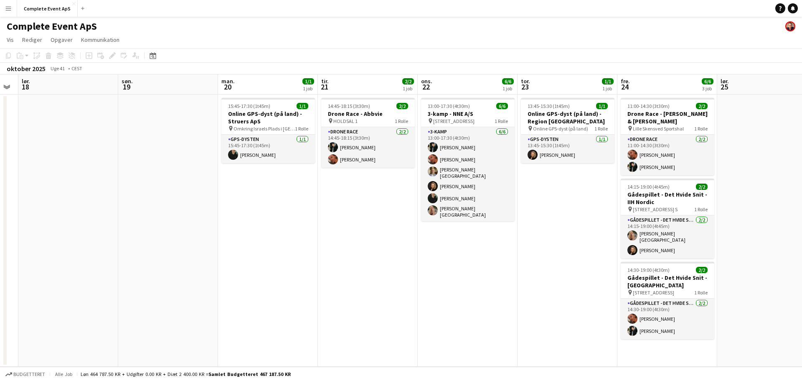
scroll to position [0, 283]
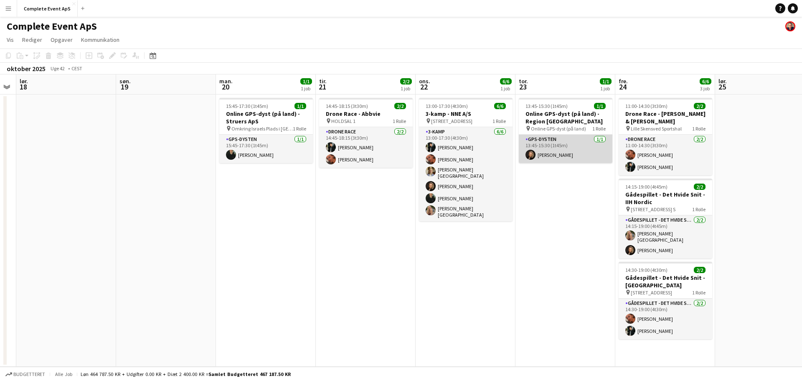
click at [566, 145] on app-card-role "GPS-dysten [DATE] 13:45-15:30 (1t45m) [PERSON_NAME]" at bounding box center [566, 149] width 94 height 28
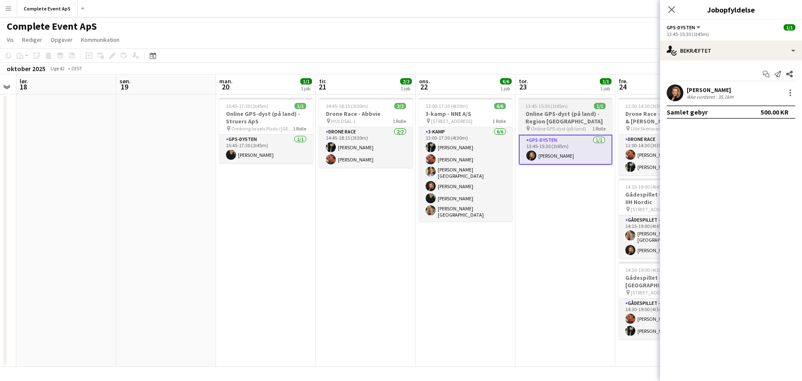
click at [565, 118] on h3 "Online GPS-dyst (på land) - Region [GEOGRAPHIC_DATA]" at bounding box center [566, 117] width 94 height 15
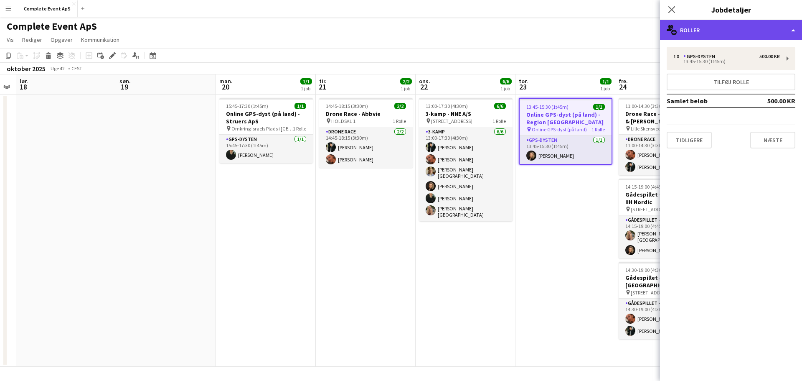
click at [718, 25] on div "multiple-users-add Roller" at bounding box center [731, 30] width 142 height 20
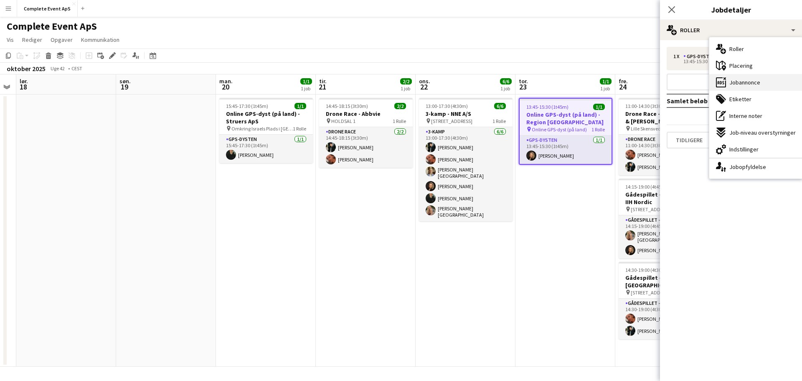
click at [752, 82] on span "Jobannonce" at bounding box center [744, 83] width 31 height 8
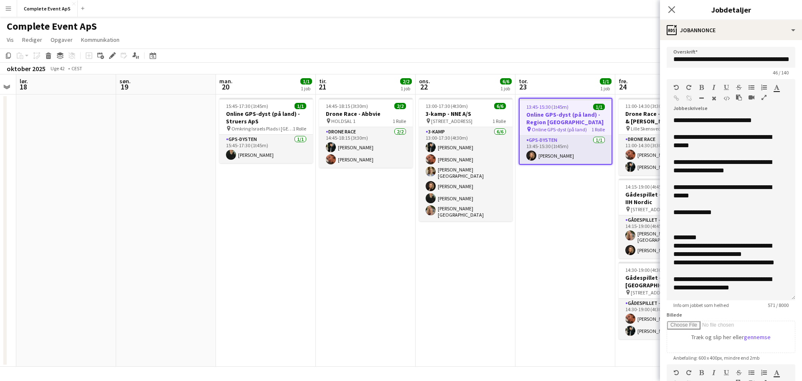
drag, startPoint x: 786, startPoint y: 162, endPoint x: 777, endPoint y: 305, distance: 143.1
click at [777, 300] on div "**********" at bounding box center [731, 208] width 129 height 184
click at [726, 184] on div "**********" at bounding box center [724, 191] width 103 height 17
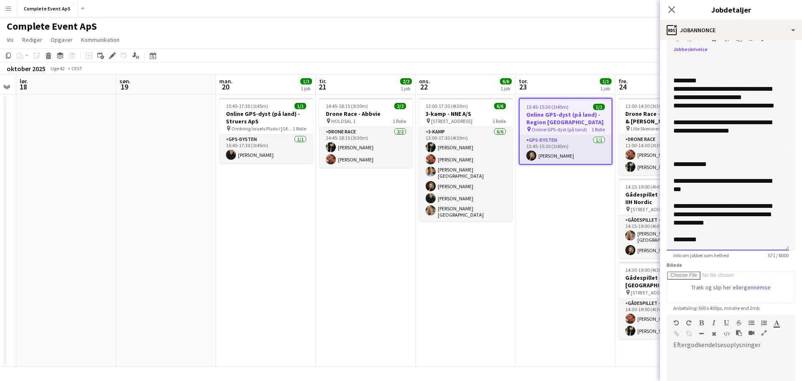
scroll to position [84, 0]
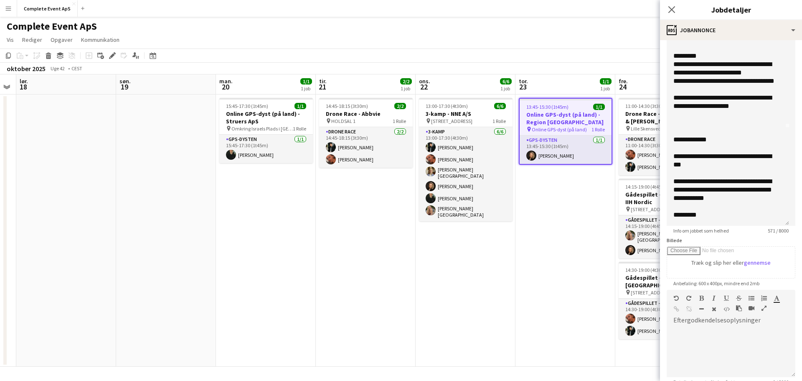
click at [549, 276] on app-date-cell "13:45-15:30 (1t45m) 1/1 Online GPS-dyst (på land) - Region [GEOGRAPHIC_DATA] pi…" at bounding box center [565, 230] width 100 height 272
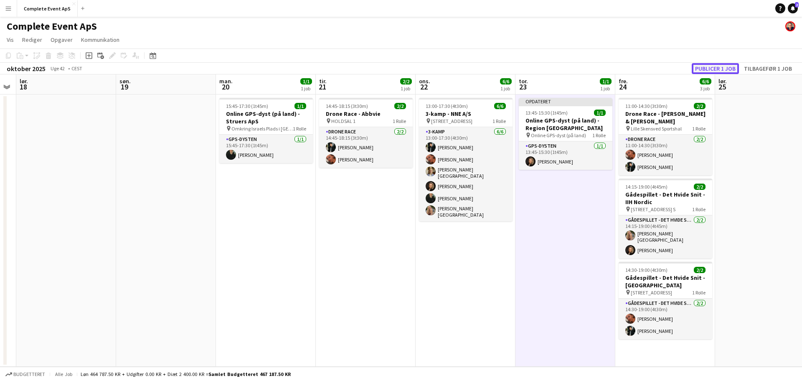
click at [710, 71] on button "Publicer 1 job" at bounding box center [715, 68] width 47 height 11
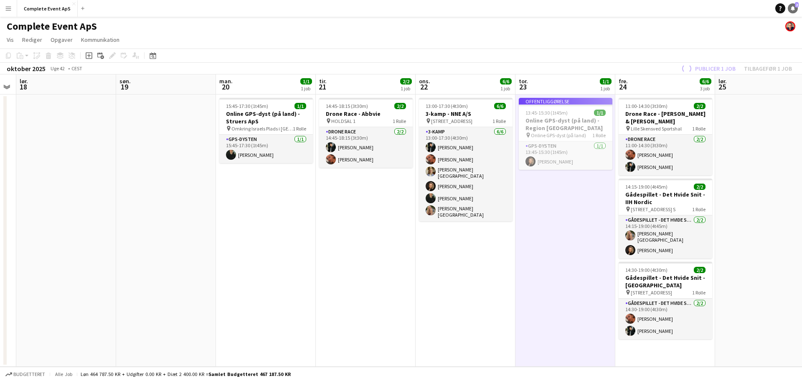
click at [795, 9] on icon "Notifikationer" at bounding box center [792, 8] width 5 height 5
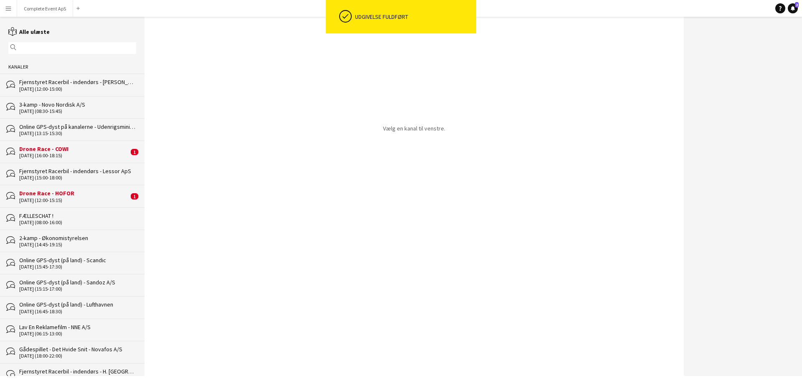
click at [71, 155] on div "[DATE] (16:00-18:15)" at bounding box center [73, 155] width 109 height 6
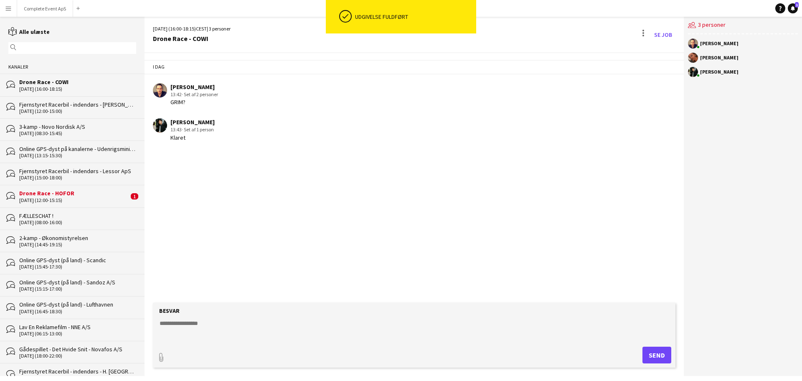
click at [78, 196] on div "Drone Race - HOFOR" at bounding box center [73, 193] width 109 height 8
click at [48, 7] on button "Complete Event ApS Luk" at bounding box center [45, 8] width 56 height 16
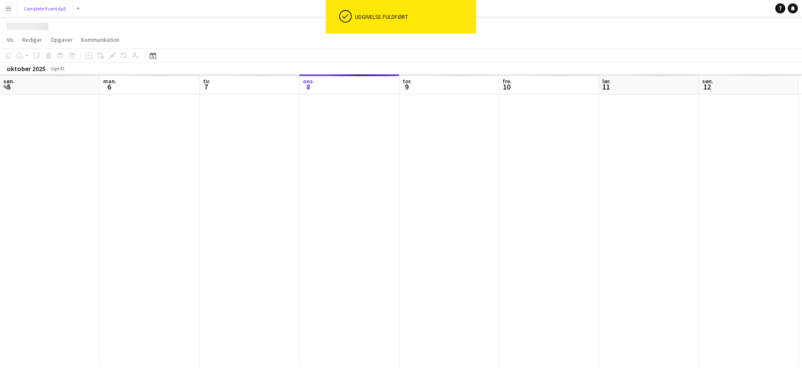
scroll to position [0, 200]
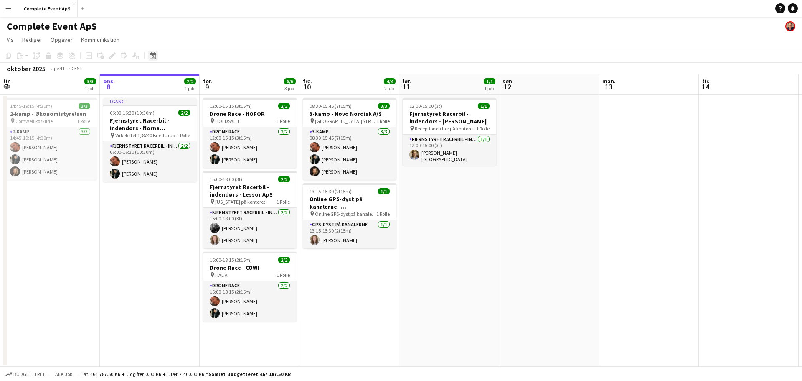
click at [151, 51] on div "Datovælger" at bounding box center [153, 56] width 10 height 10
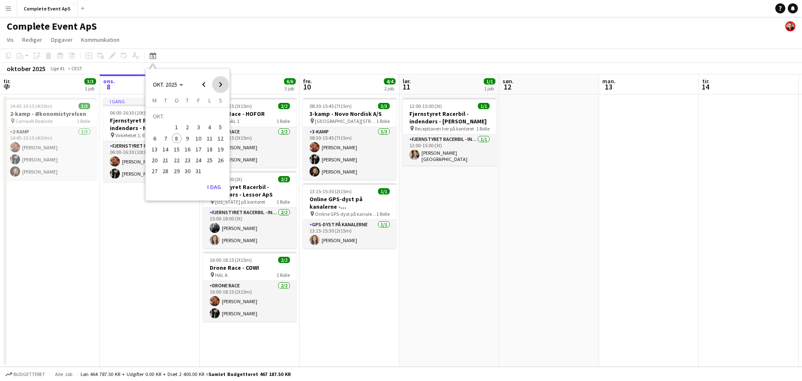
click at [218, 81] on span "Next month" at bounding box center [220, 84] width 17 height 17
click at [208, 82] on span "Previous month" at bounding box center [203, 84] width 17 height 17
click at [163, 162] on span "25" at bounding box center [166, 162] width 10 height 10
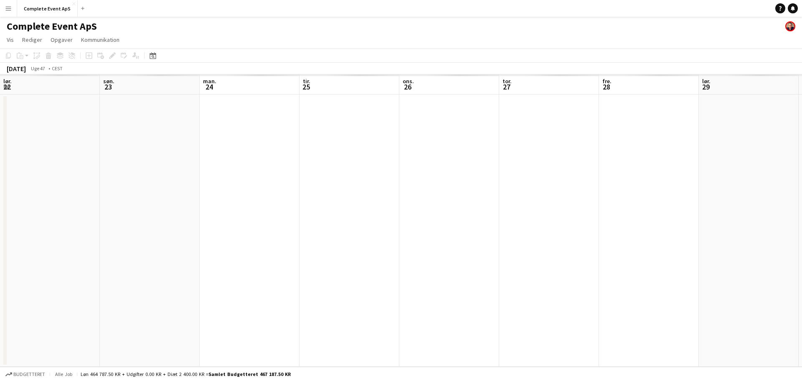
scroll to position [0, 287]
